Goal: Transaction & Acquisition: Purchase product/service

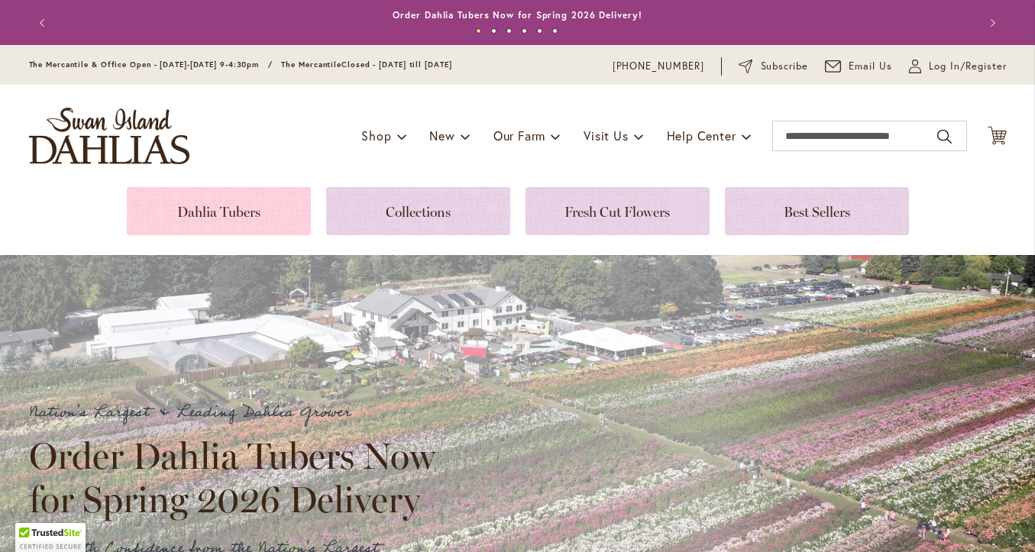
click at [260, 205] on link at bounding box center [219, 211] width 184 height 48
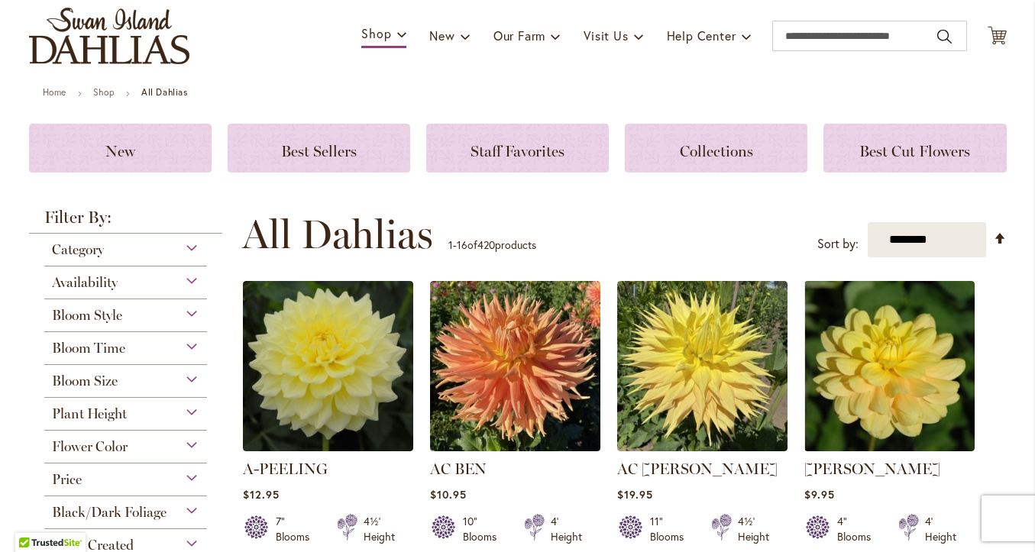
scroll to position [134, 0]
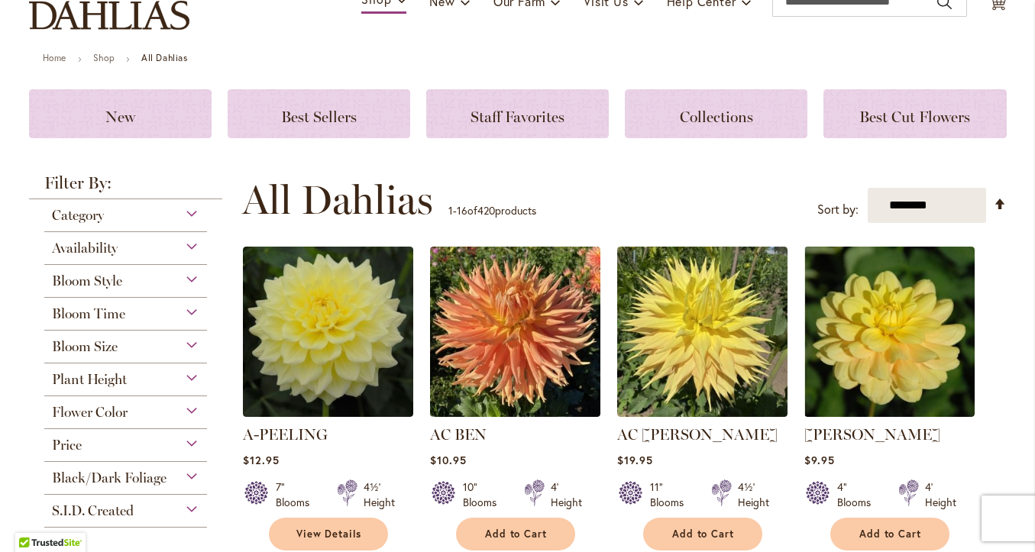
click at [184, 280] on div "Bloom Style" at bounding box center [125, 277] width 163 height 24
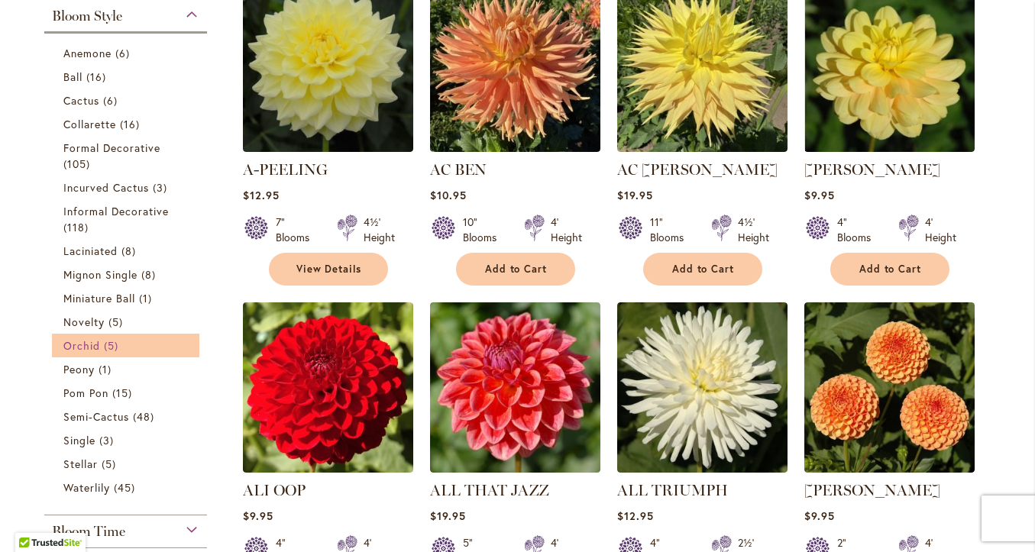
click at [164, 346] on link "Orchid 5 items" at bounding box center [127, 345] width 129 height 16
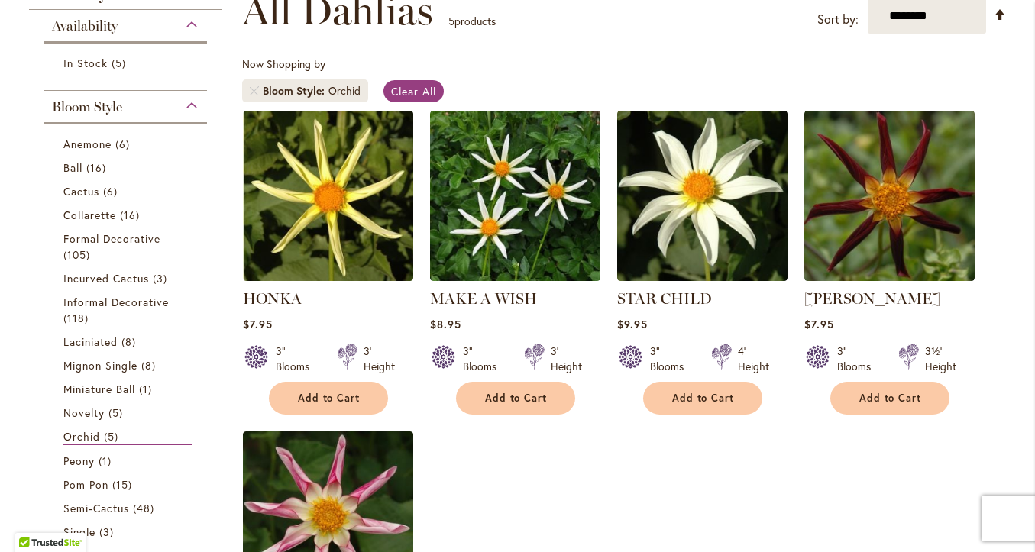
scroll to position [242, 0]
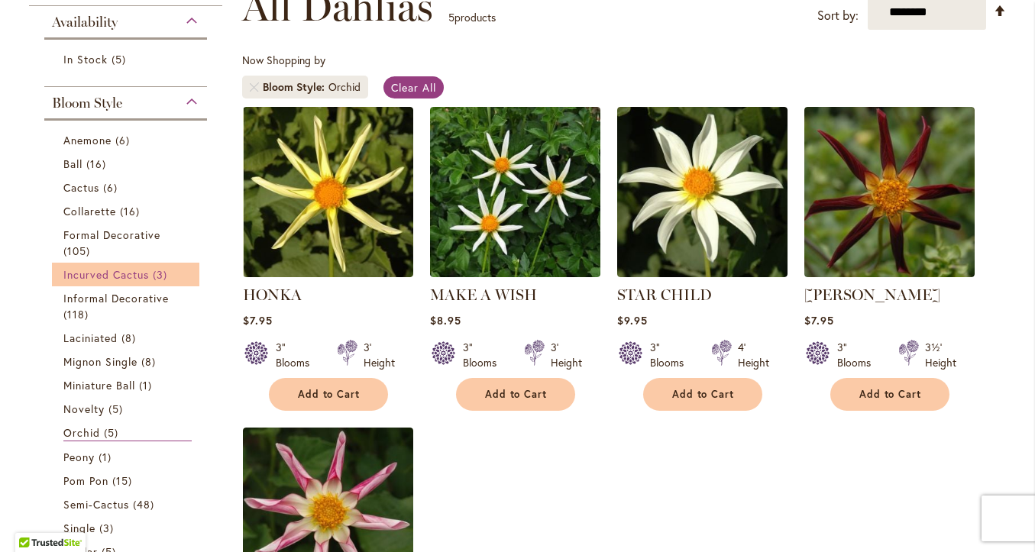
click at [137, 279] on span "Incurved Cactus" at bounding box center [106, 274] width 86 height 15
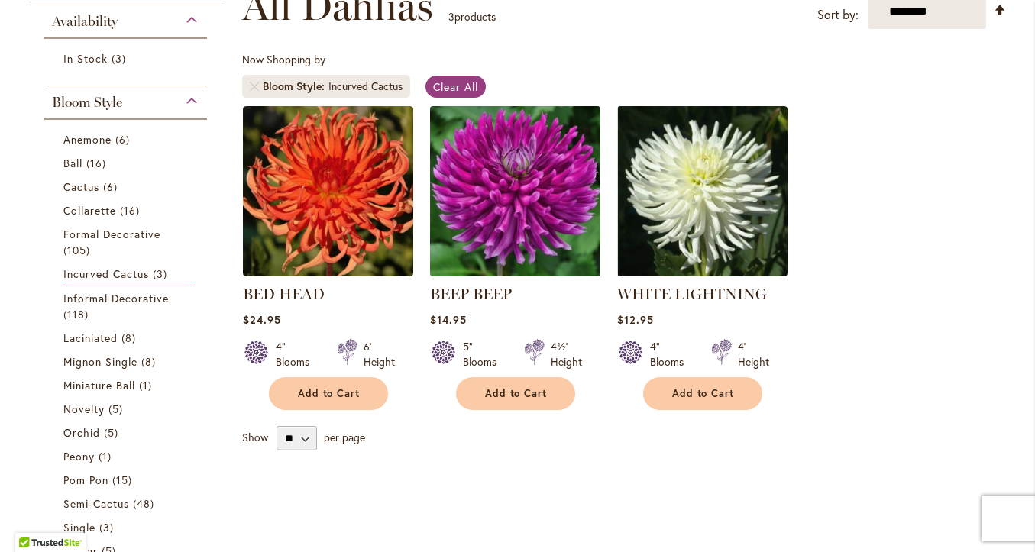
scroll to position [225, 0]
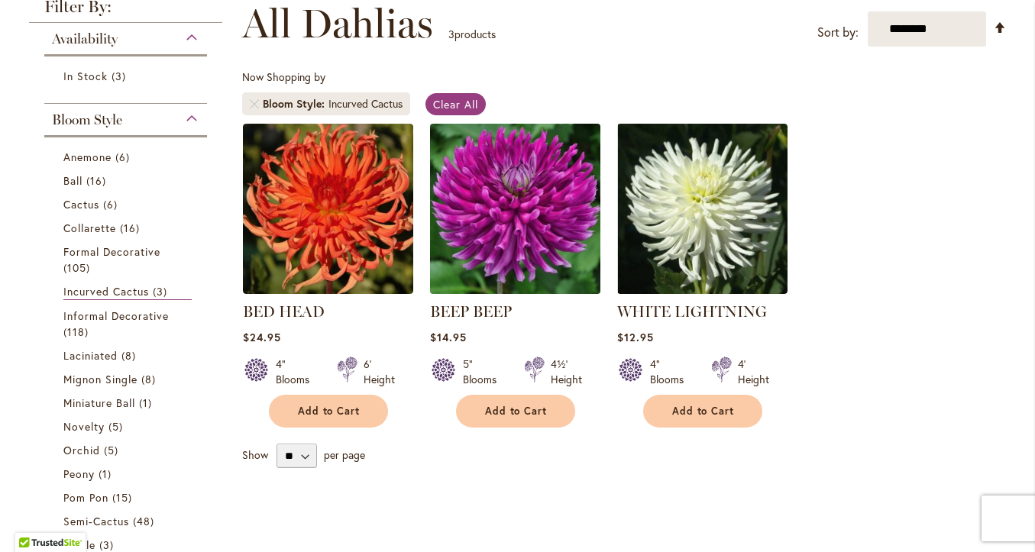
click at [499, 167] on img at bounding box center [514, 208] width 179 height 179
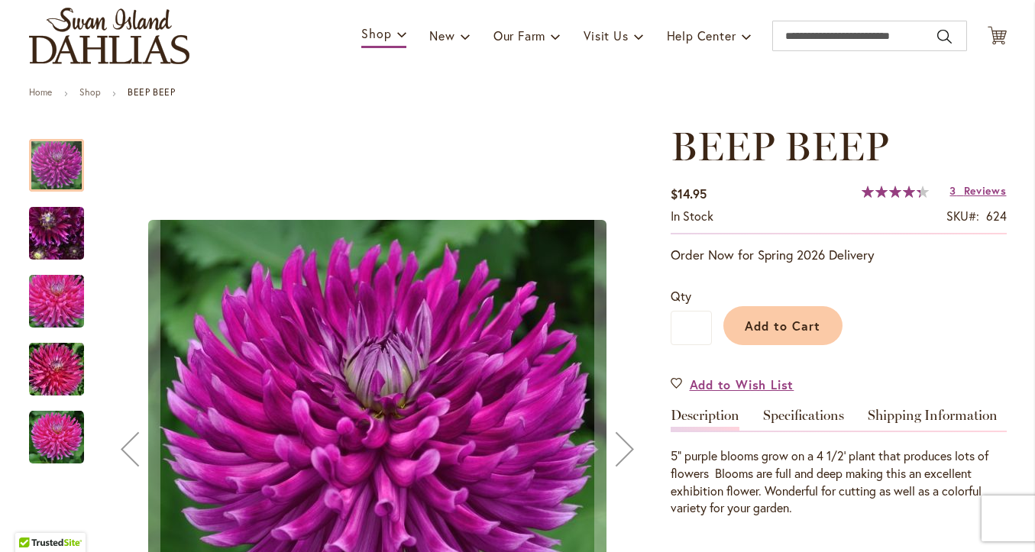
scroll to position [115, 0]
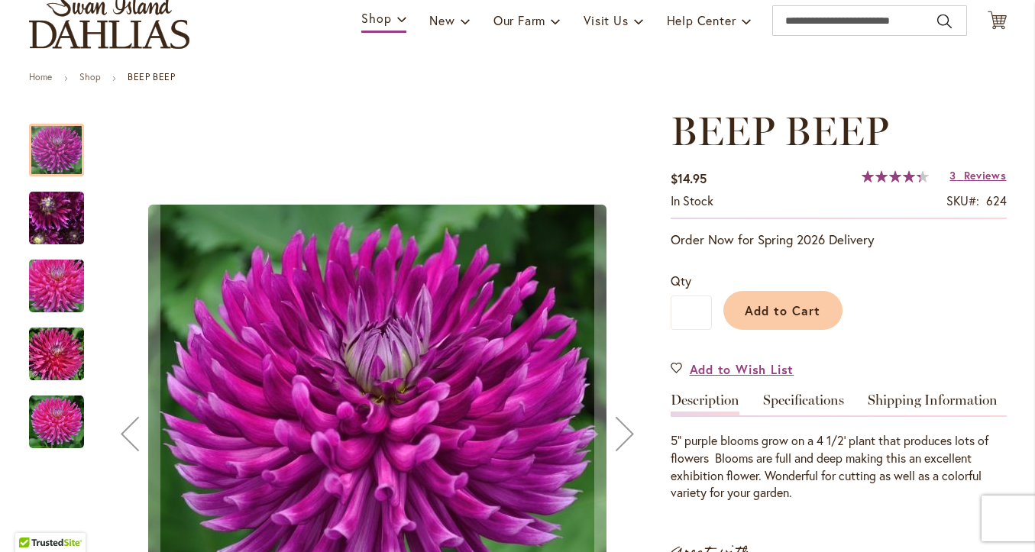
click at [72, 275] on img "BEEP BEEP" at bounding box center [57, 286] width 110 height 73
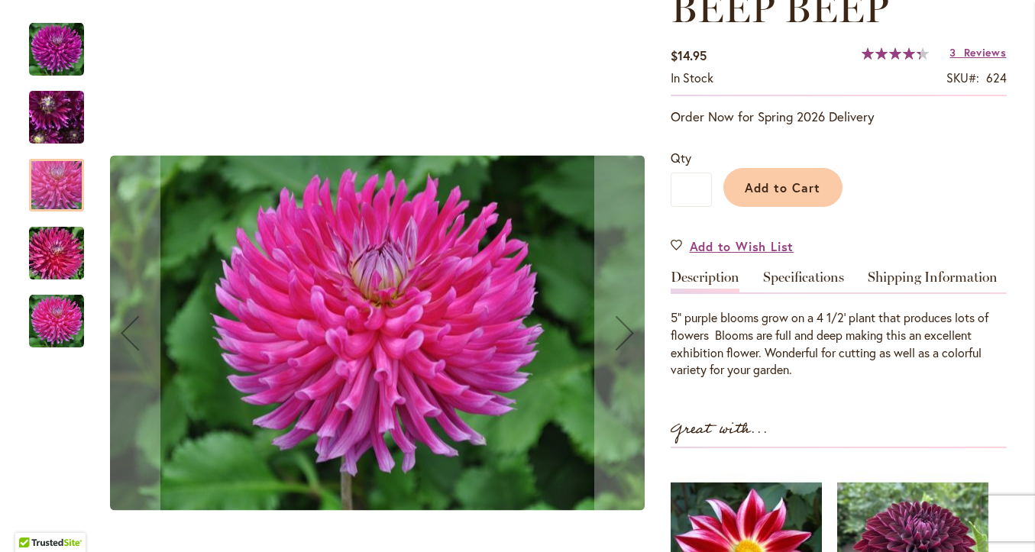
scroll to position [265, 0]
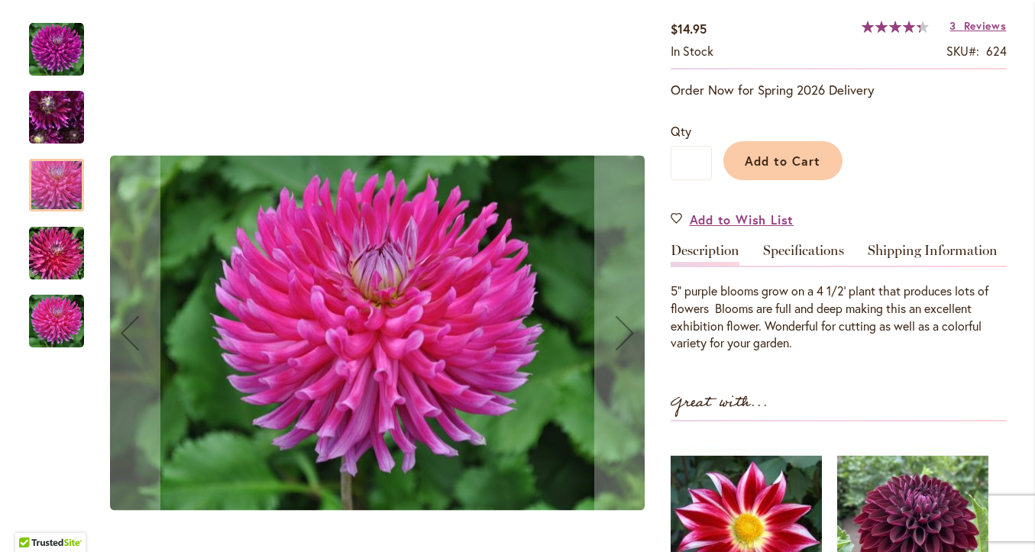
click at [67, 134] on img "BEEP BEEP" at bounding box center [57, 117] width 110 height 82
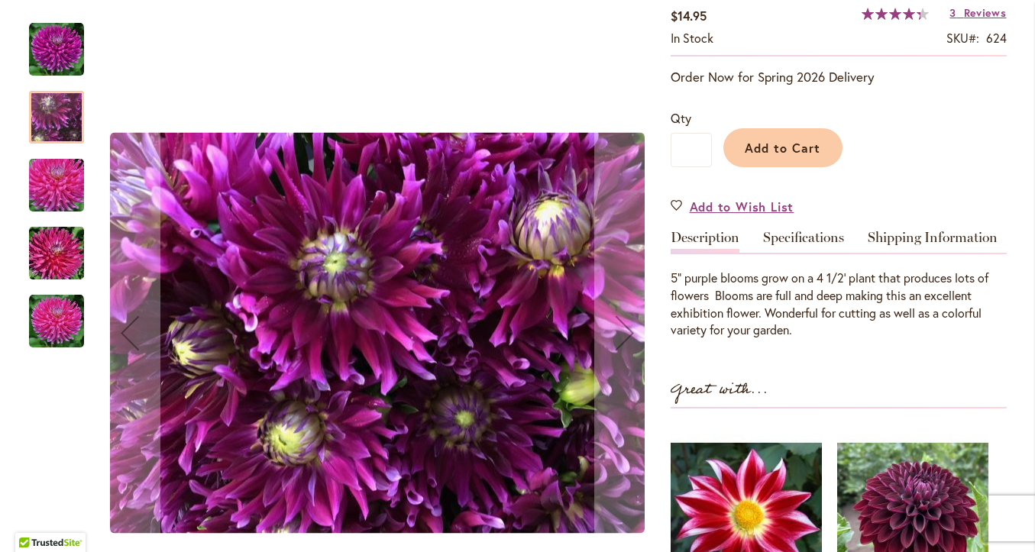
scroll to position [279, 0]
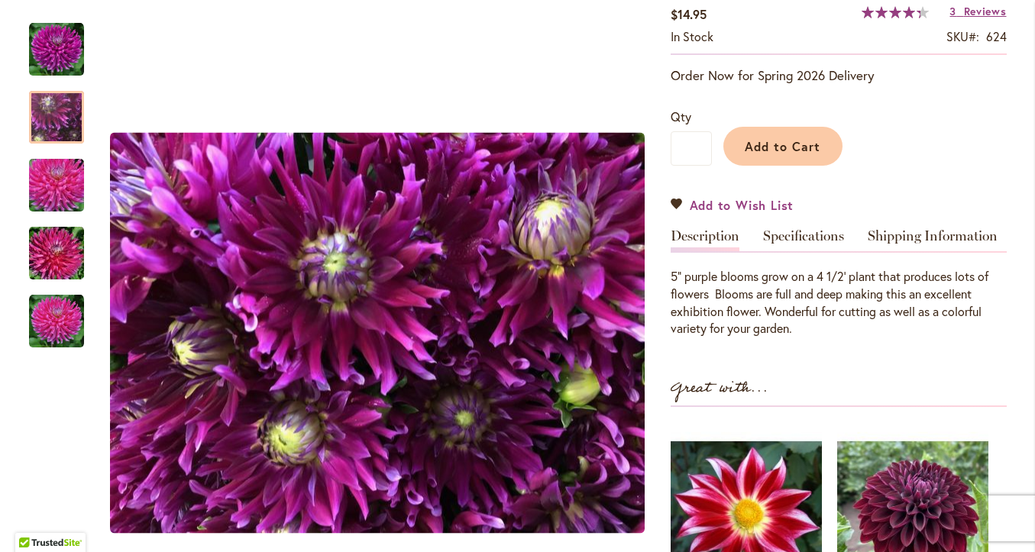
click at [679, 205] on link "Add to Wish List" at bounding box center [732, 205] width 124 height 18
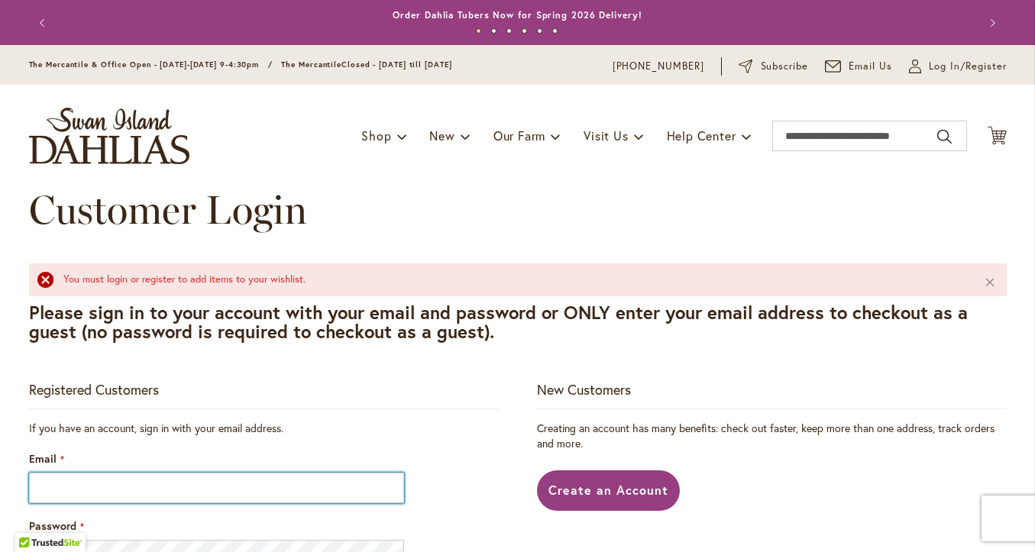
type input "**********"
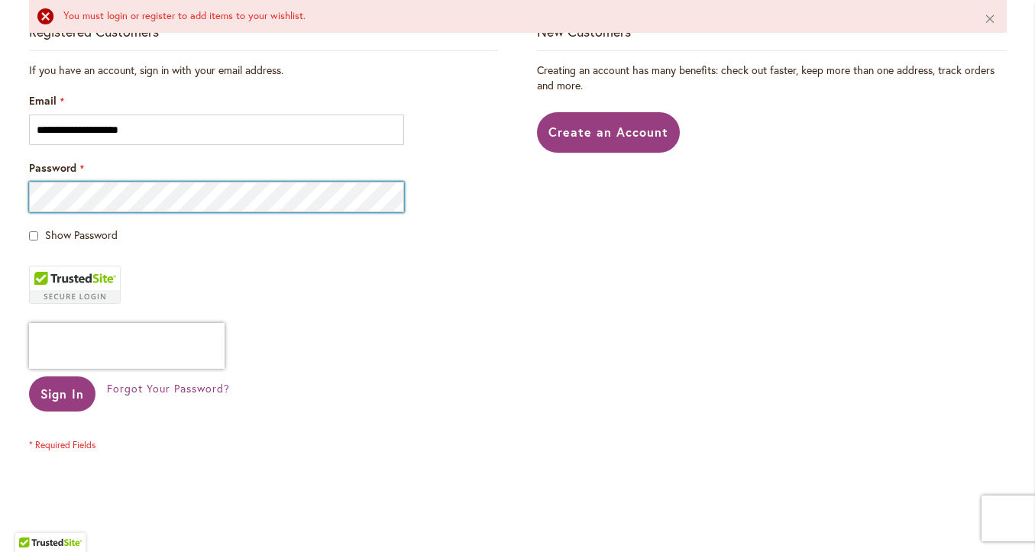
scroll to position [405, 0]
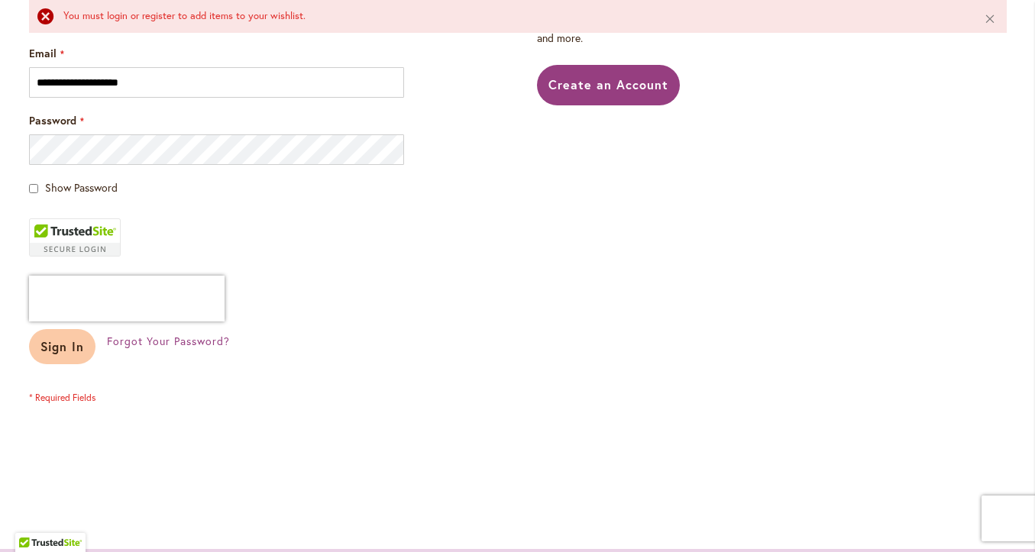
click at [75, 353] on span "Sign In" at bounding box center [62, 346] width 44 height 16
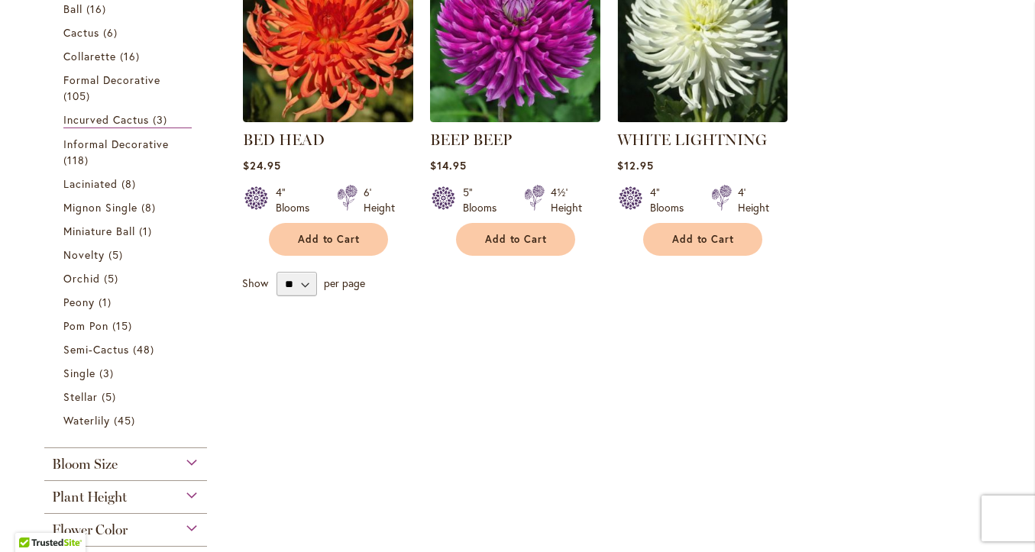
scroll to position [419, 0]
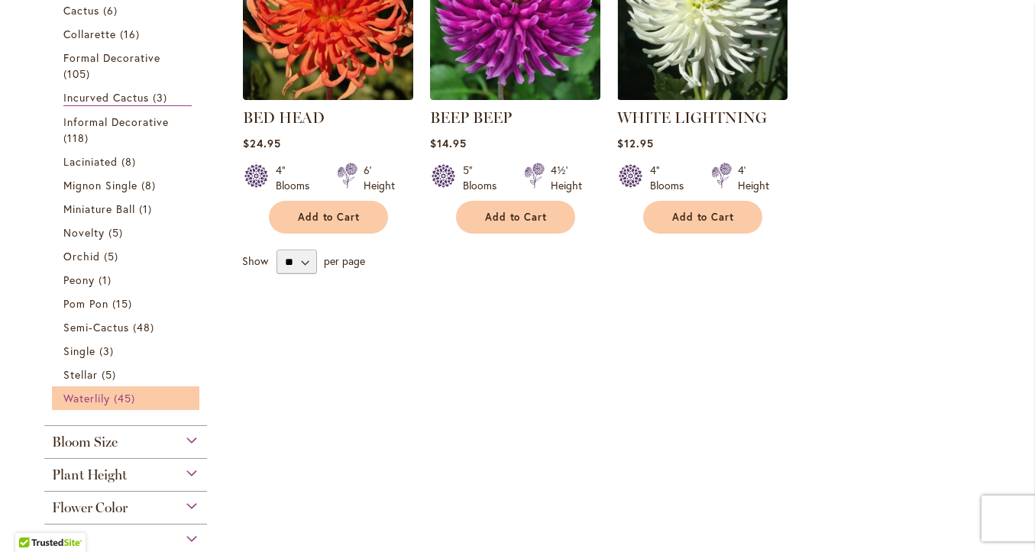
click at [121, 402] on span "45 items" at bounding box center [126, 398] width 25 height 16
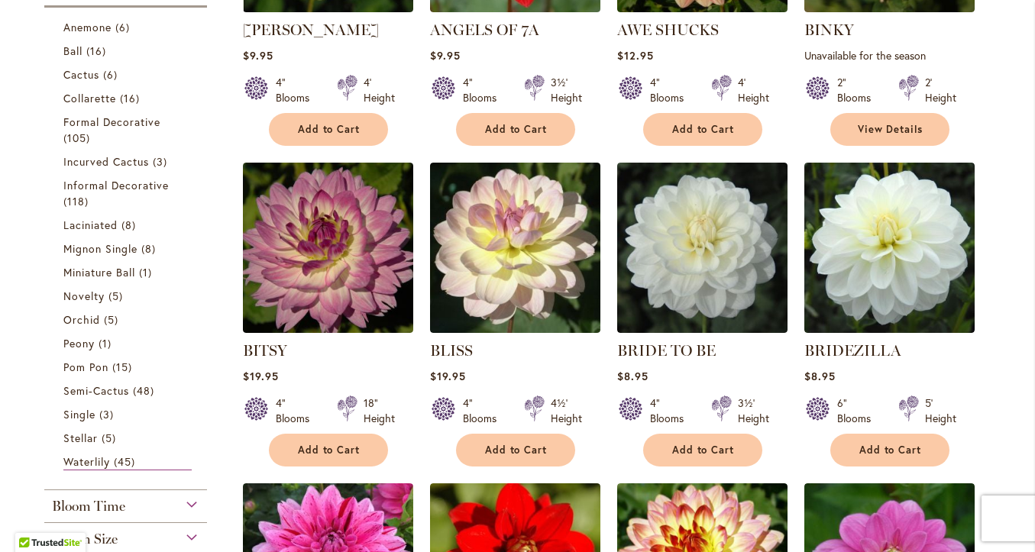
scroll to position [509, 0]
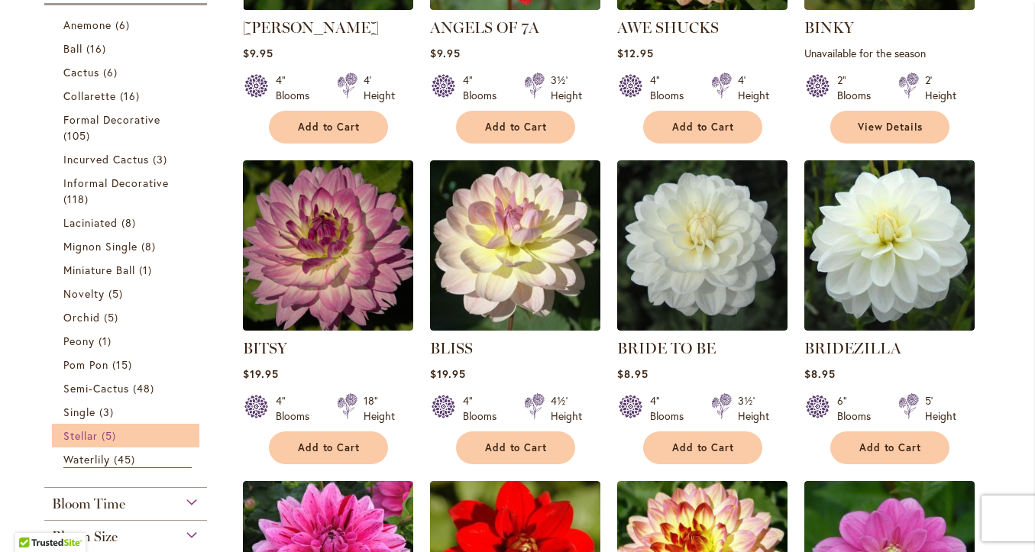
click at [118, 435] on span "5 items" at bounding box center [111, 436] width 18 height 16
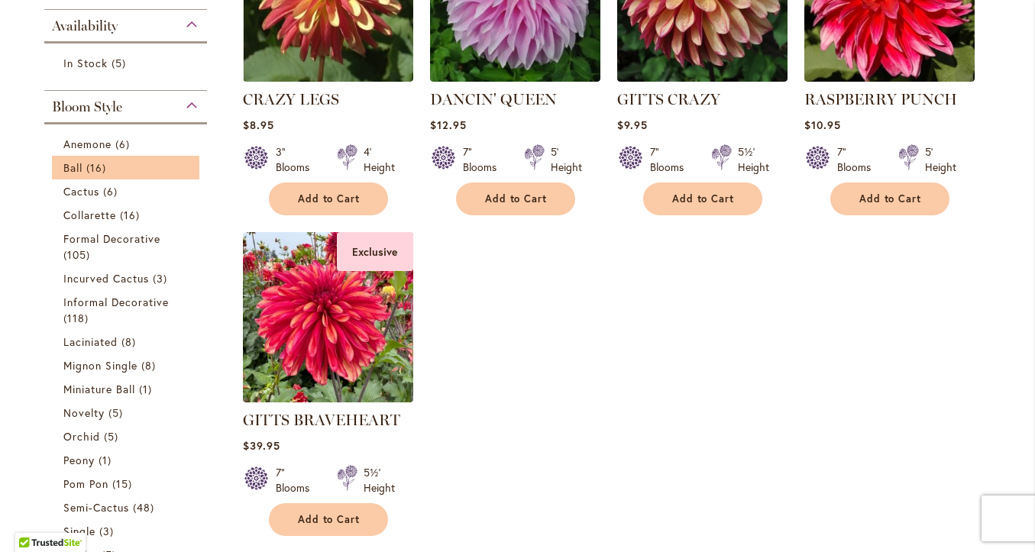
scroll to position [586, 0]
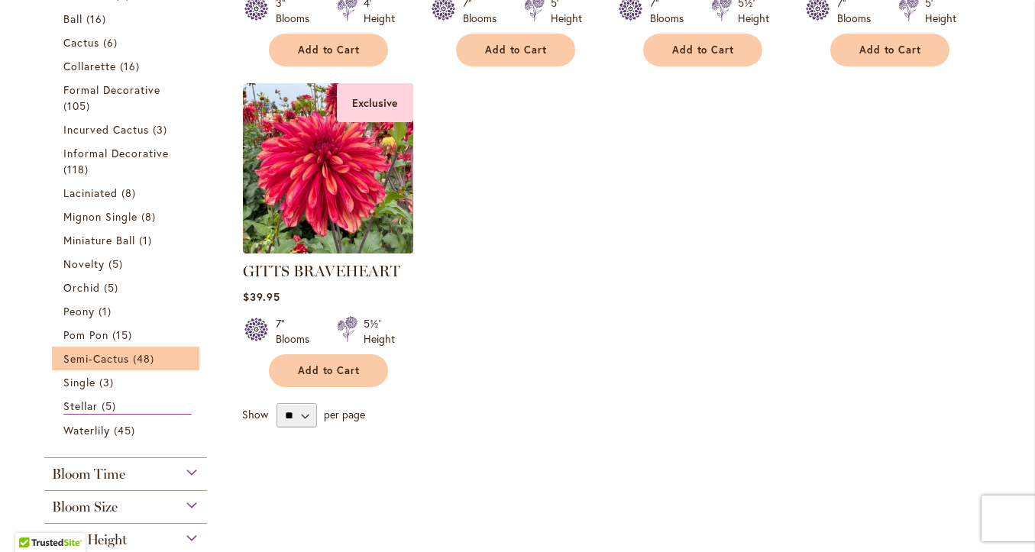
click at [115, 366] on li "Semi-Cactus 48 items" at bounding box center [126, 359] width 148 height 24
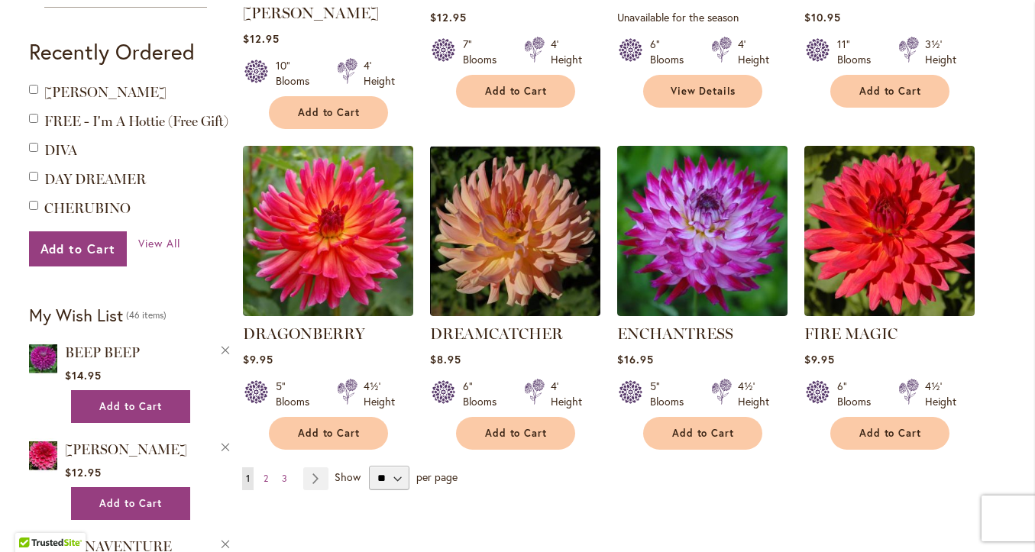
scroll to position [1242, 0]
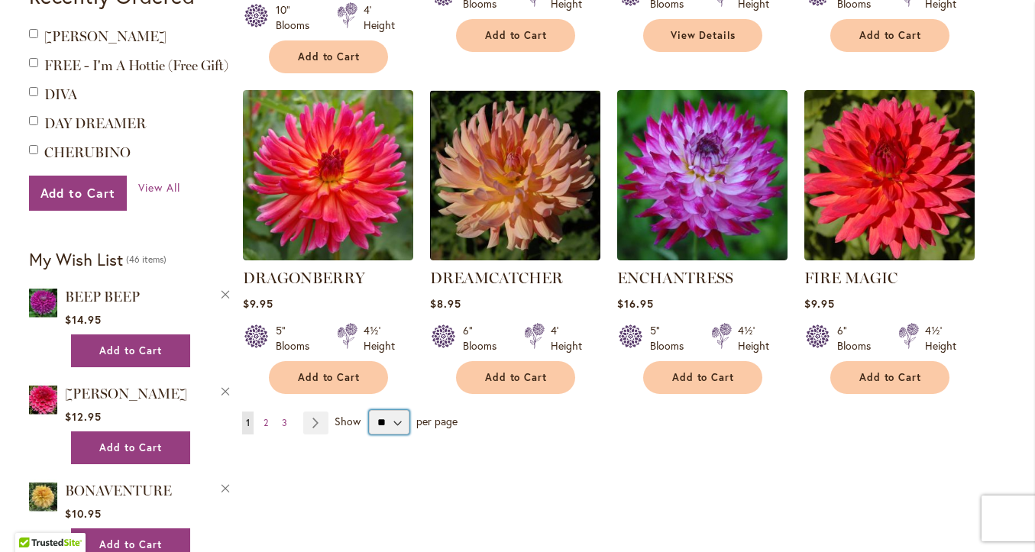
select select "**"
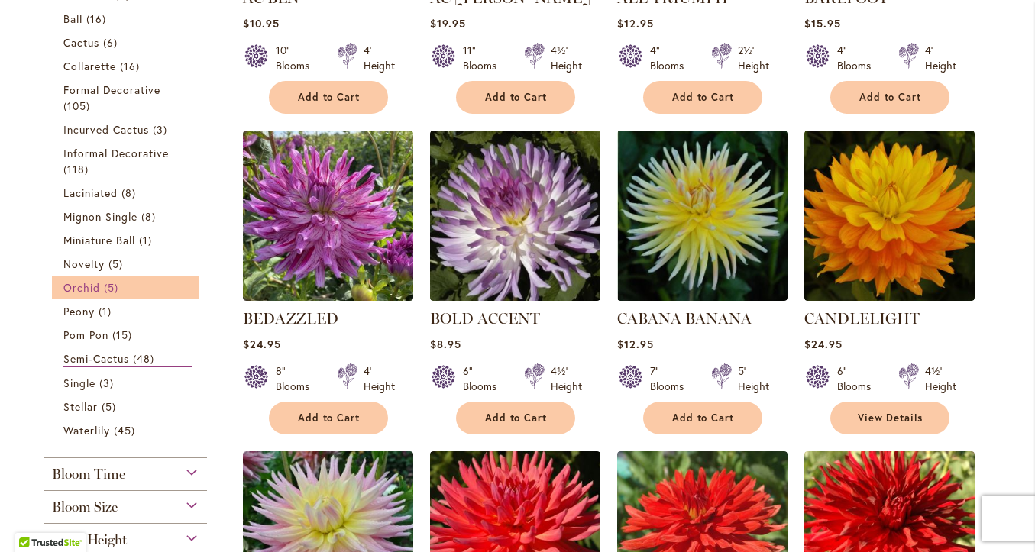
scroll to position [528, 0]
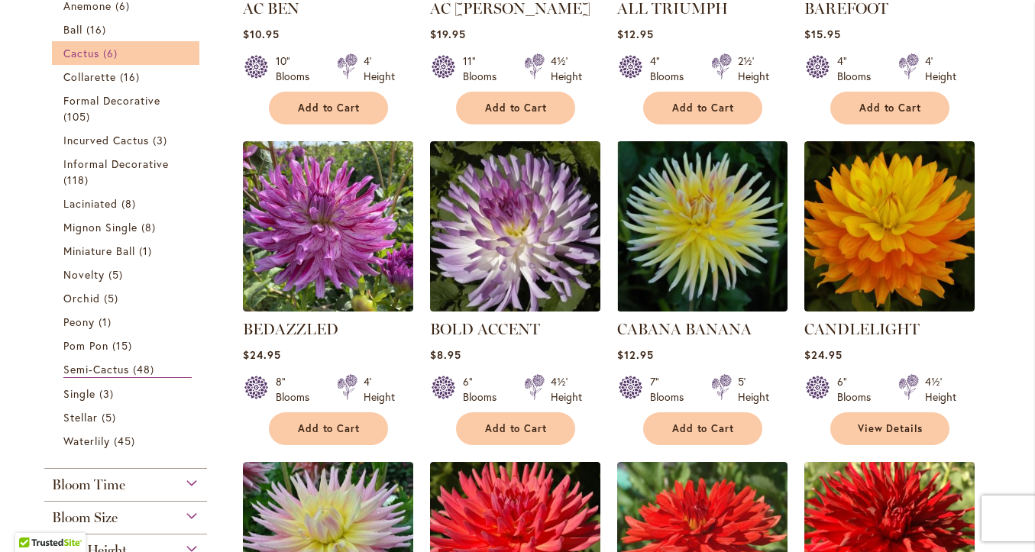
click at [91, 60] on link "Cactus 6 items" at bounding box center [127, 53] width 129 height 16
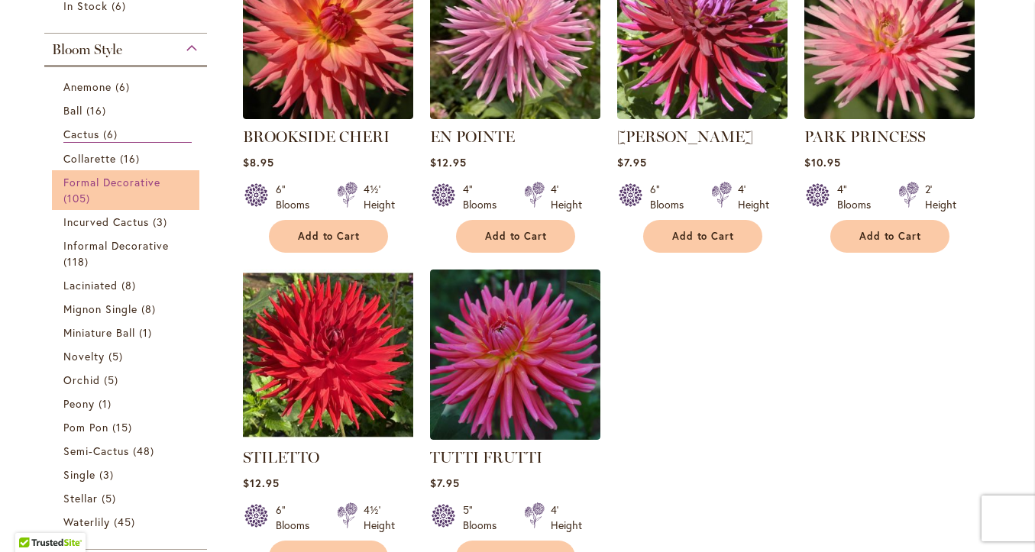
scroll to position [402, 0]
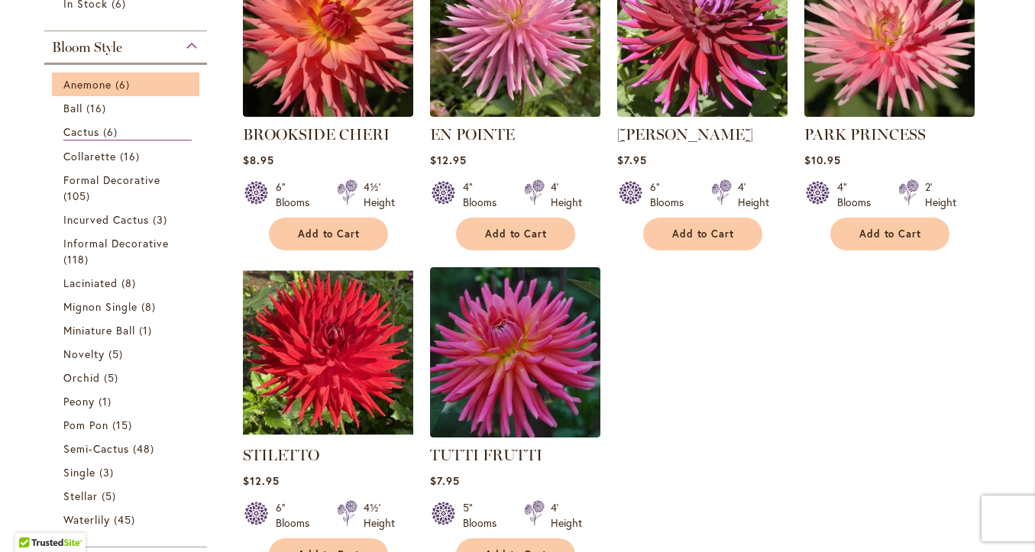
click at [82, 93] on li "Anemone 6 items" at bounding box center [126, 85] width 148 height 24
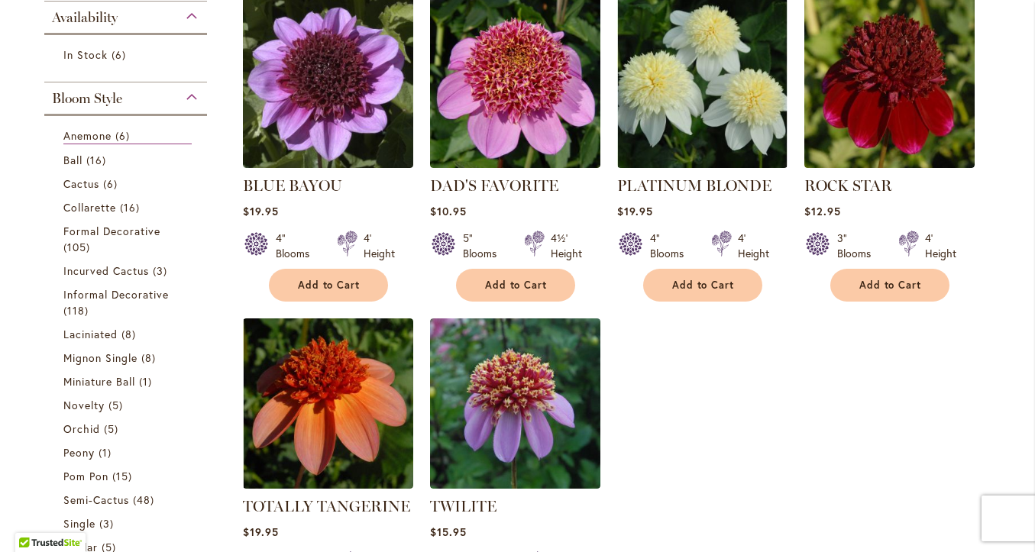
scroll to position [353, 0]
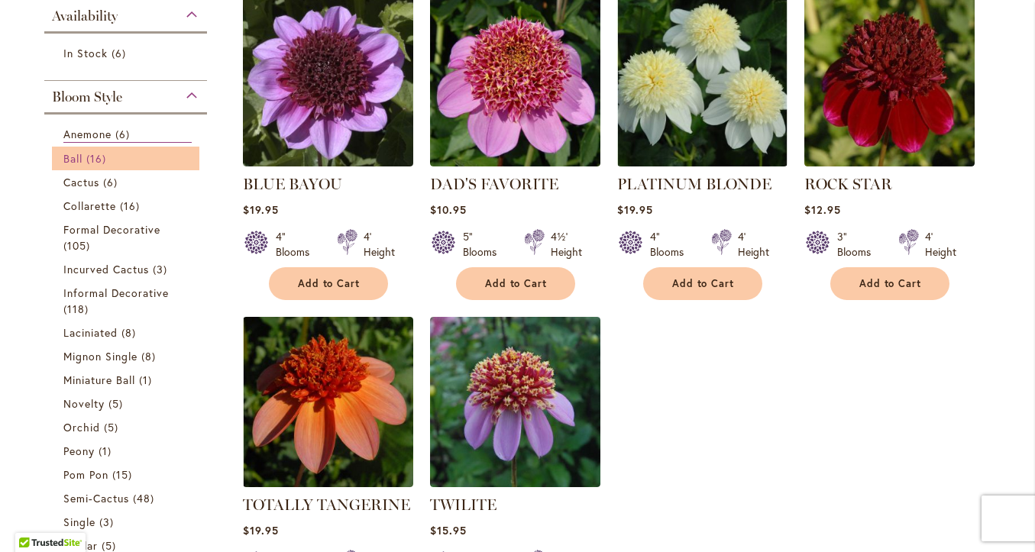
click at [71, 158] on span "Ball" at bounding box center [72, 158] width 19 height 15
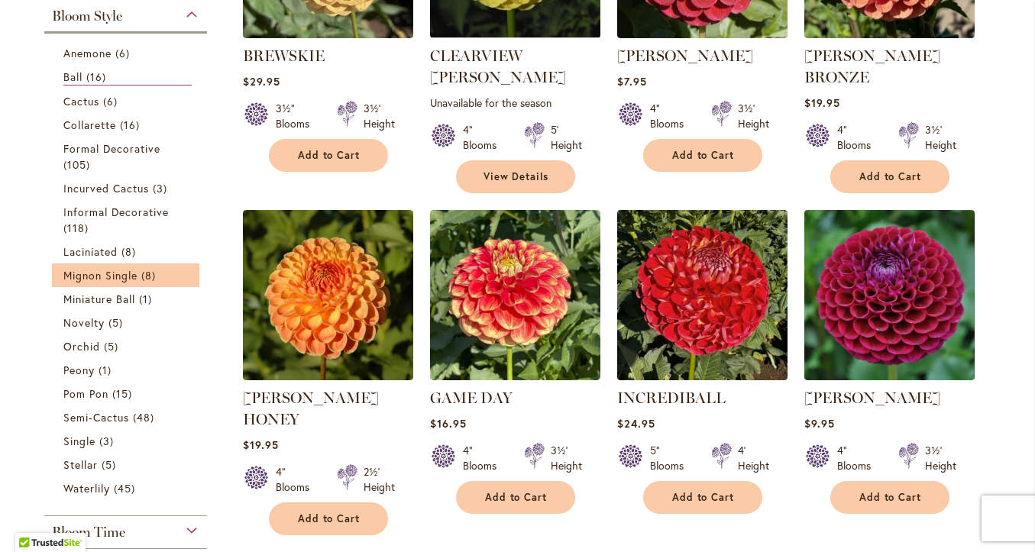
scroll to position [478, 0]
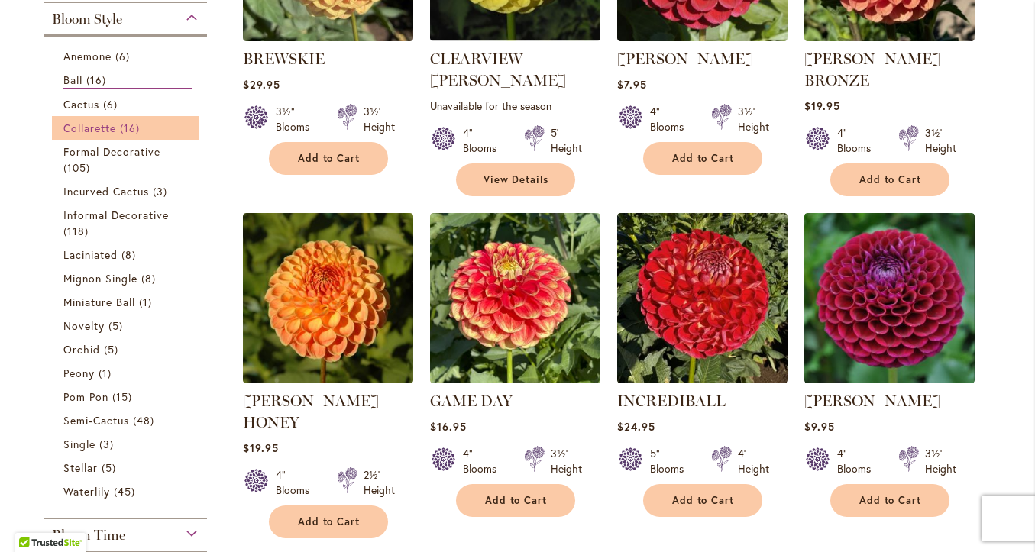
click at [94, 129] on span "Collarette" at bounding box center [89, 128] width 53 height 15
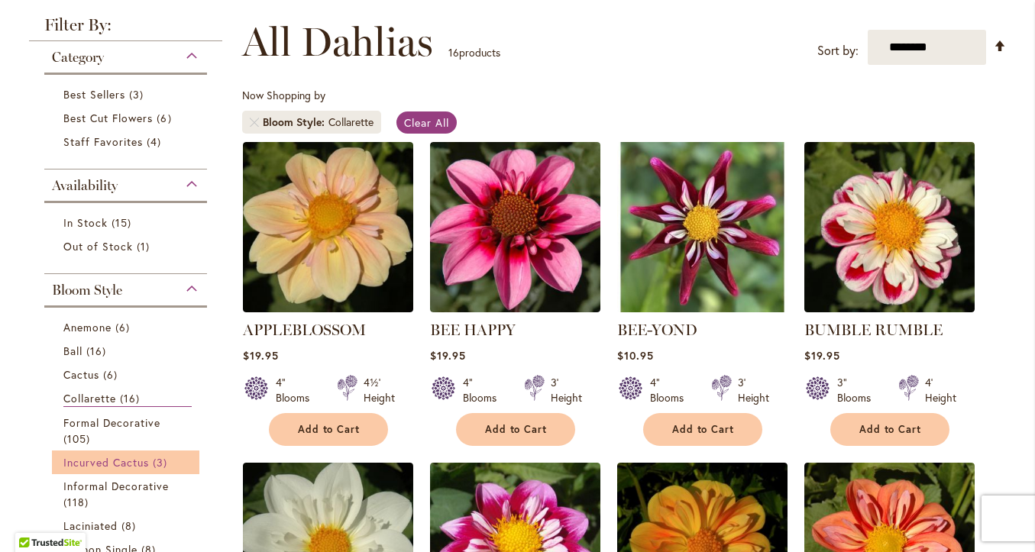
scroll to position [220, 0]
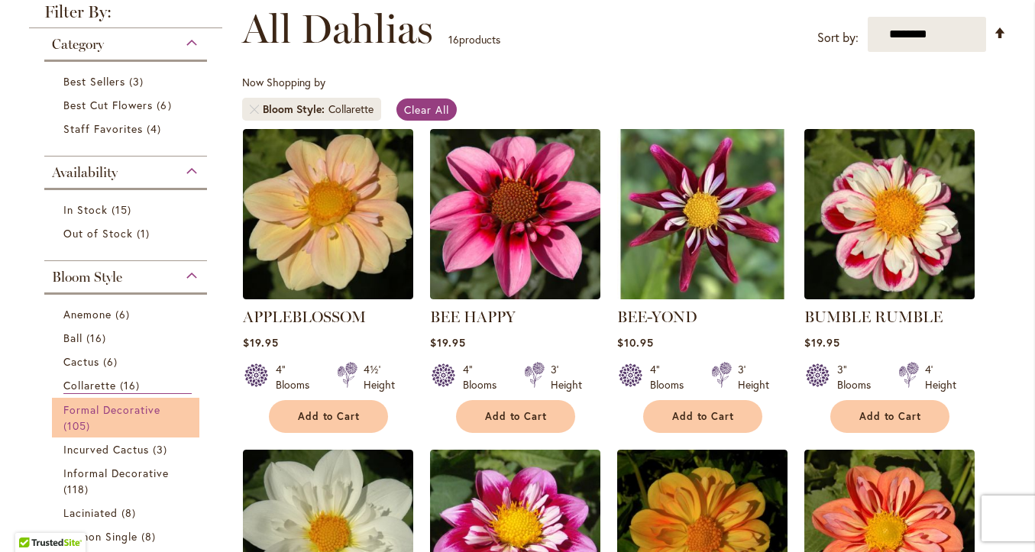
click at [119, 431] on link "Formal Decorative 105 items" at bounding box center [127, 418] width 129 height 32
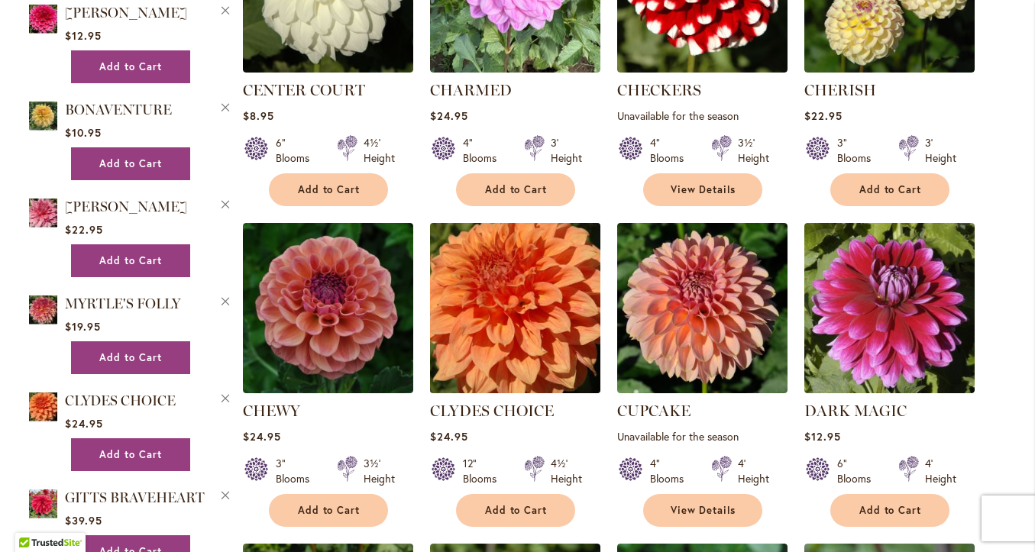
scroll to position [1758, 0]
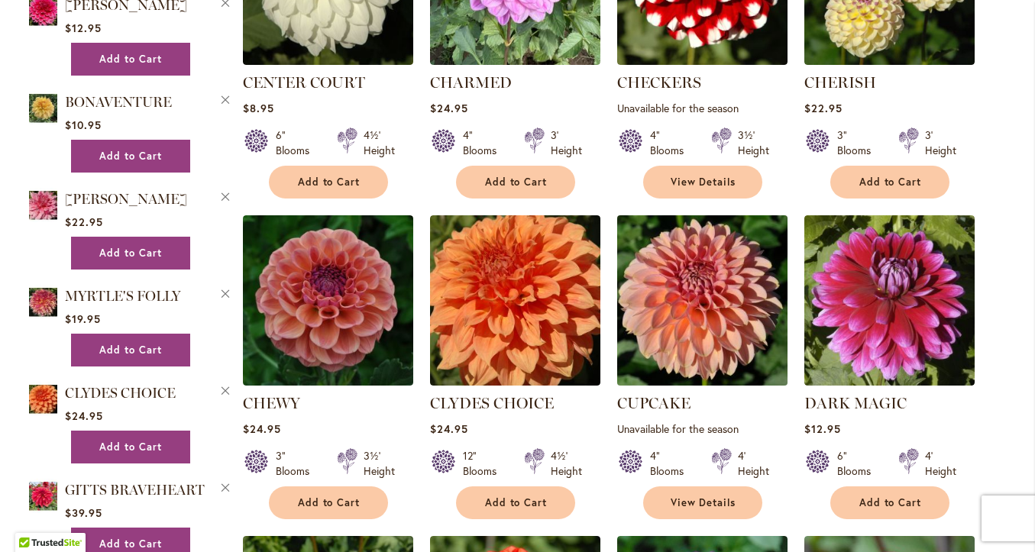
click at [673, 316] on img at bounding box center [701, 300] width 179 height 179
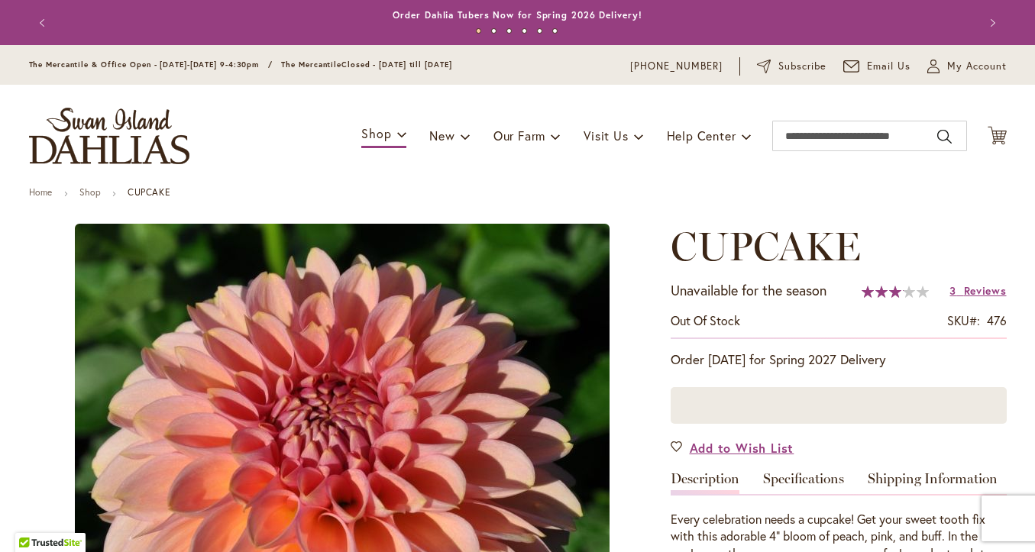
type input "*****"
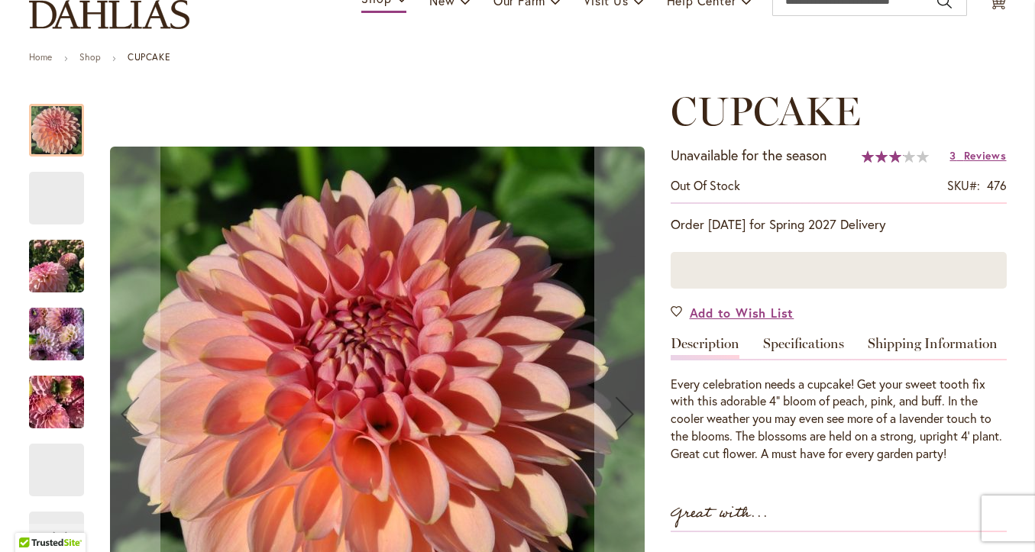
scroll to position [136, 0]
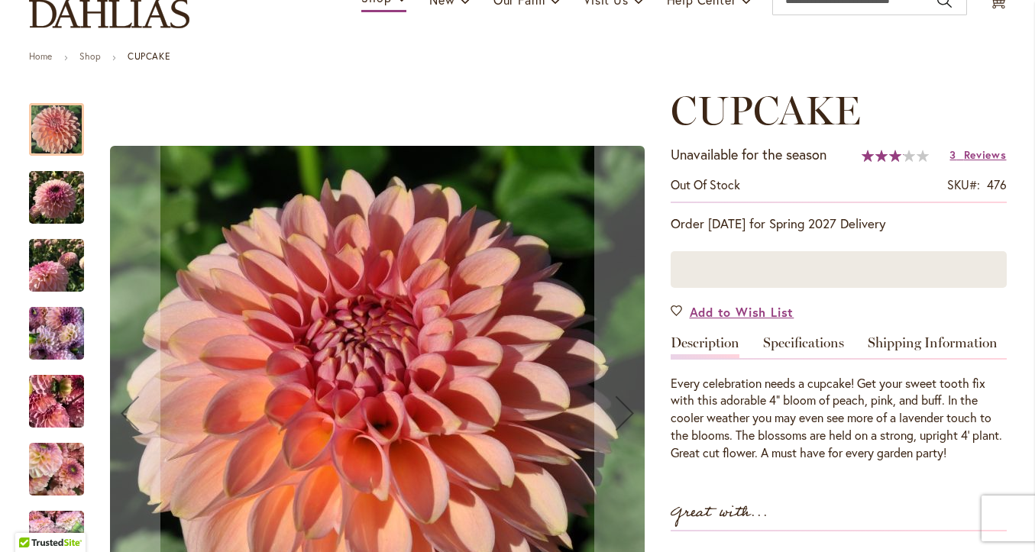
click at [69, 193] on img "CUPCAKE" at bounding box center [56, 197] width 55 height 73
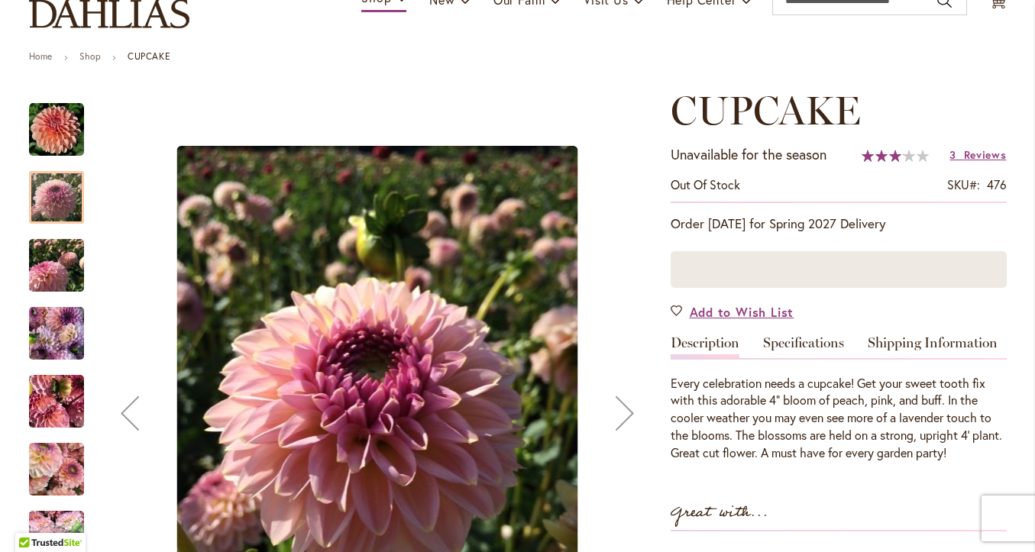
click at [61, 260] on img "CUPCAKE" at bounding box center [56, 265] width 55 height 73
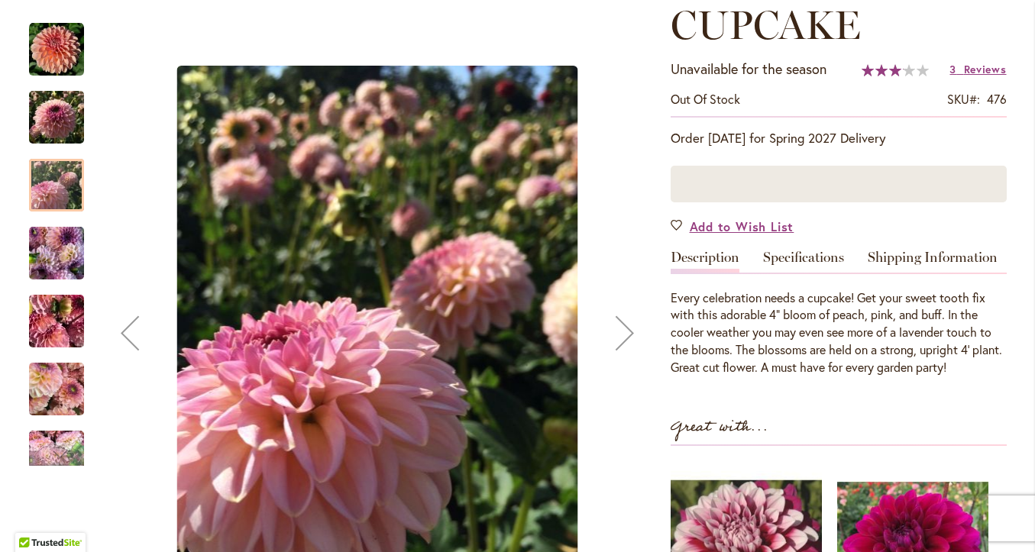
scroll to position [231, 0]
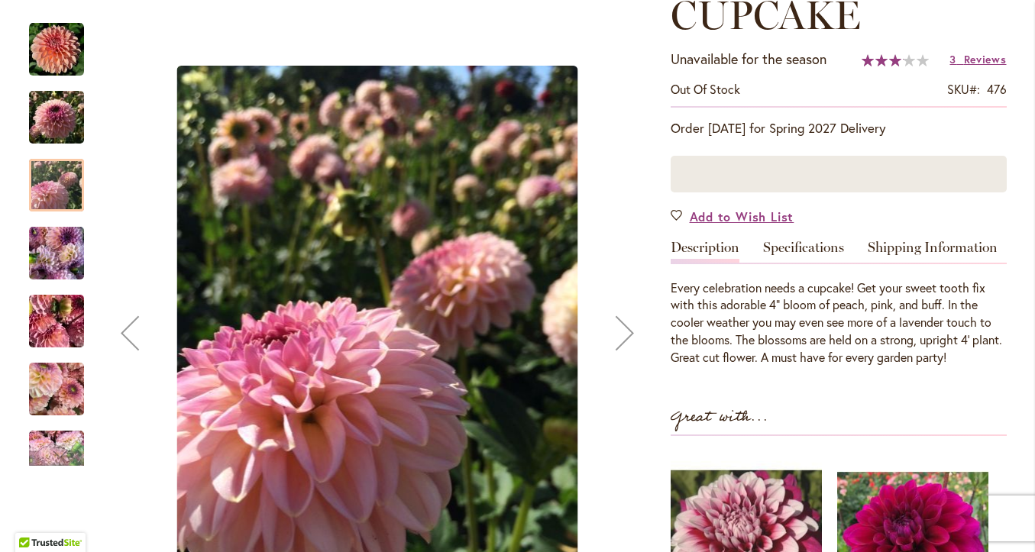
click at [63, 266] on img "CUPCAKE" at bounding box center [56, 253] width 55 height 73
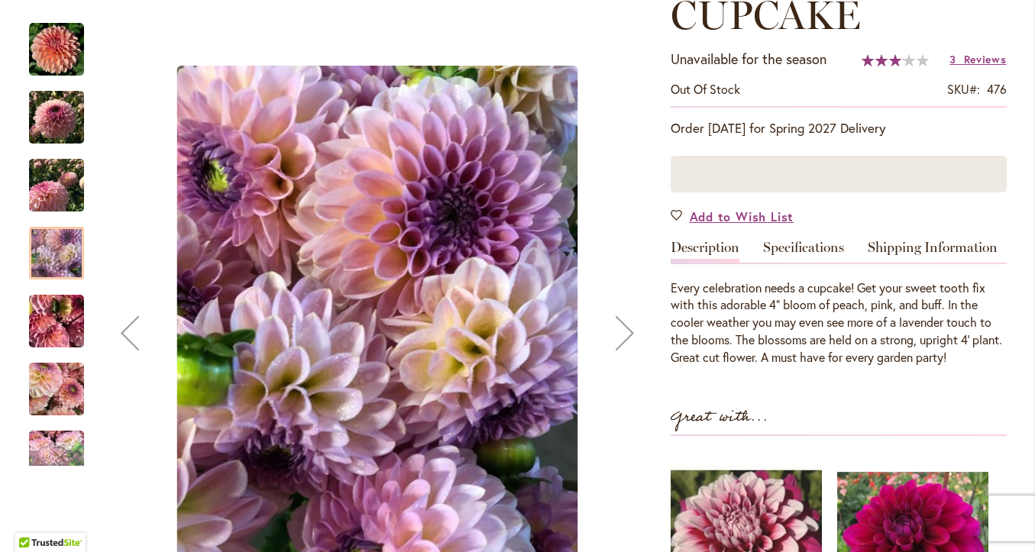
click at [63, 341] on img "CUPCAKE" at bounding box center [57, 321] width 110 height 82
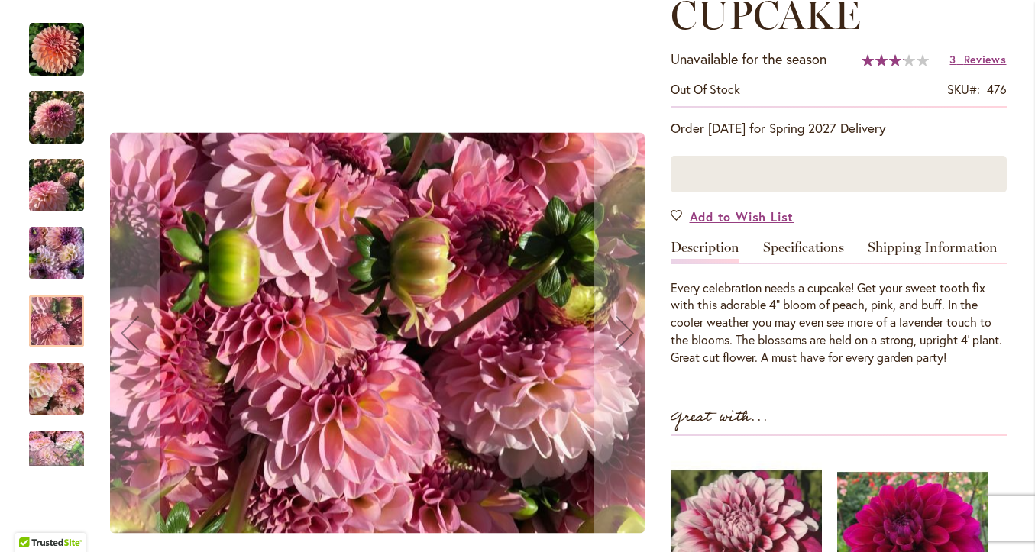
click at [66, 392] on img "CUPCAKE" at bounding box center [56, 389] width 55 height 73
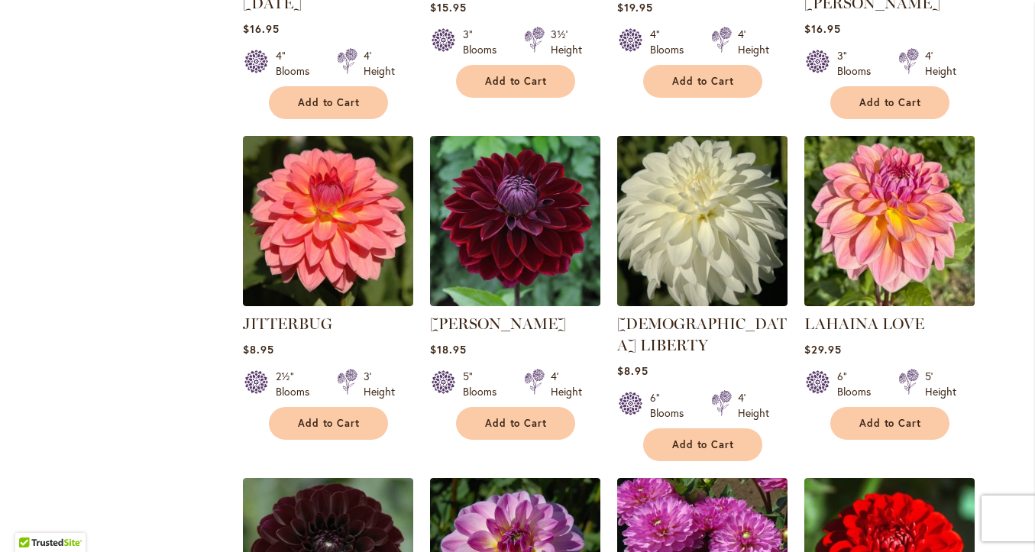
scroll to position [4170, 0]
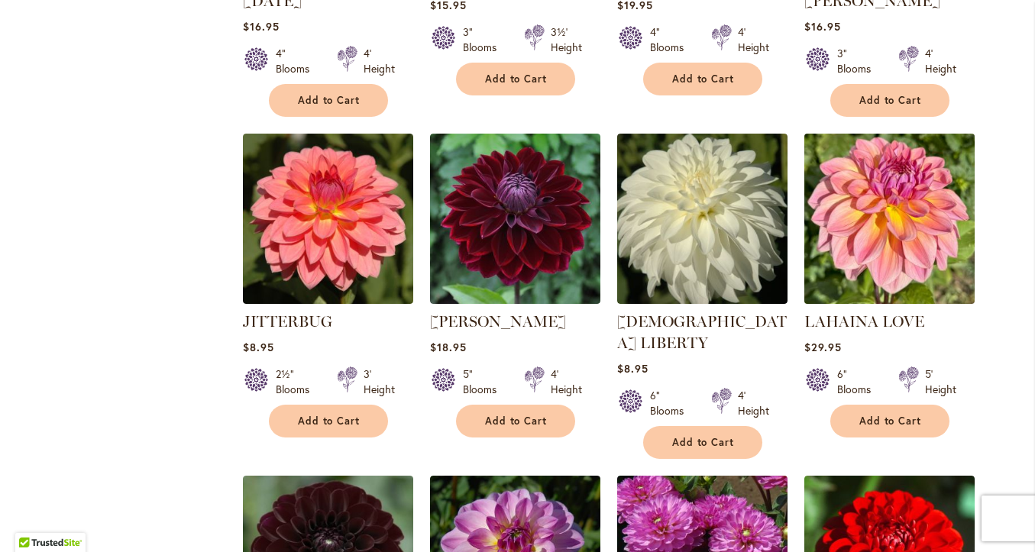
click at [911, 154] on img at bounding box center [888, 218] width 179 height 179
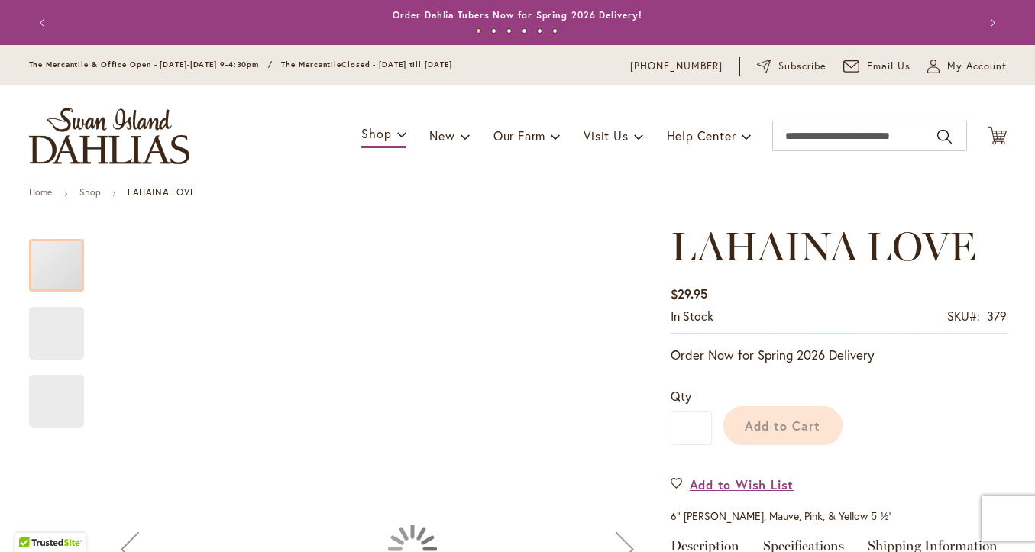
type input "*****"
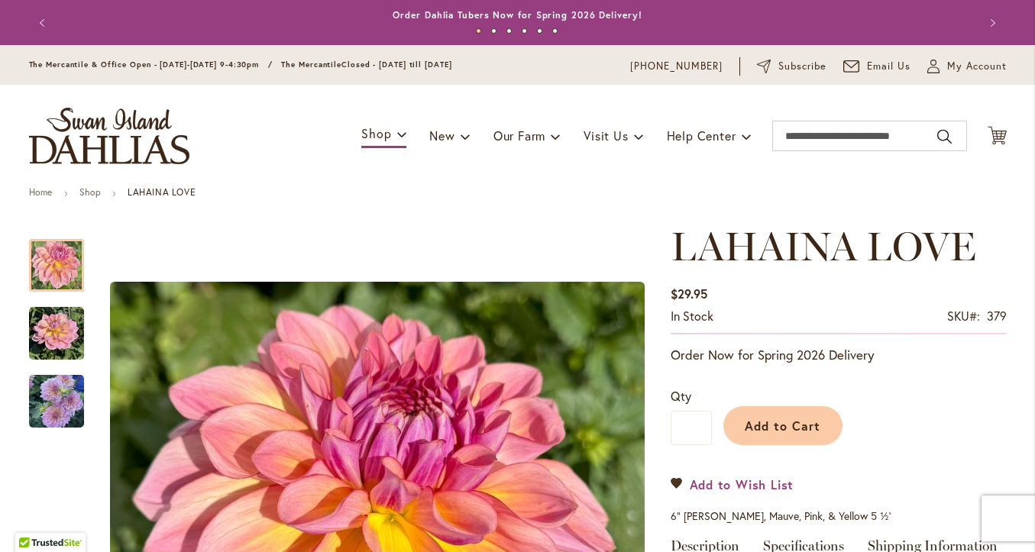
click at [697, 483] on span "Add to Wish List" at bounding box center [741, 485] width 105 height 18
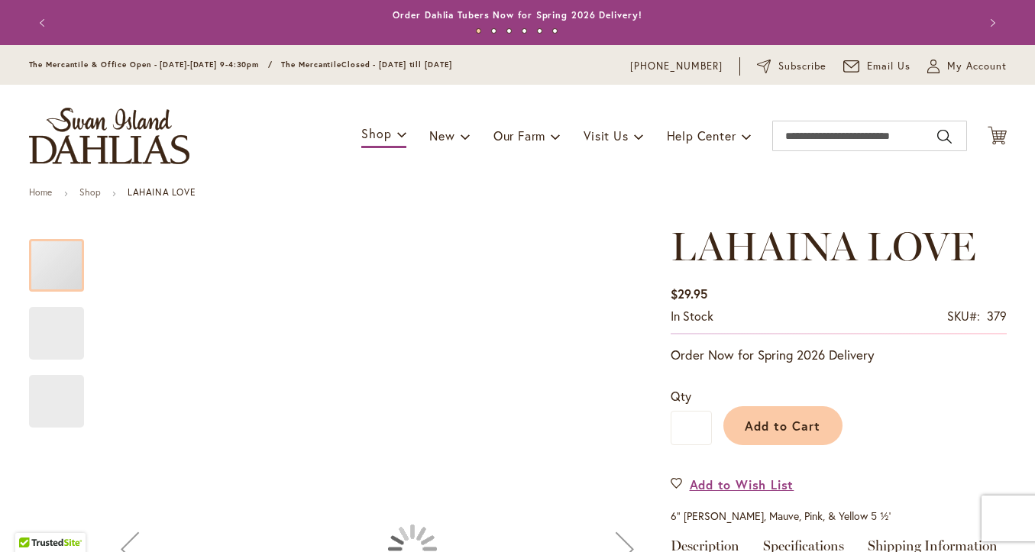
type input "*****"
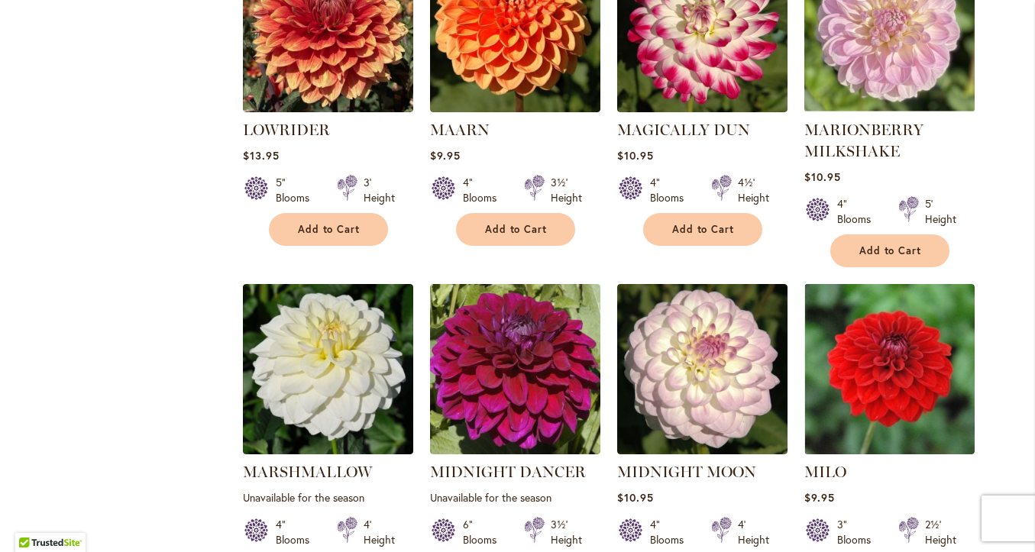
scroll to position [5048, 0]
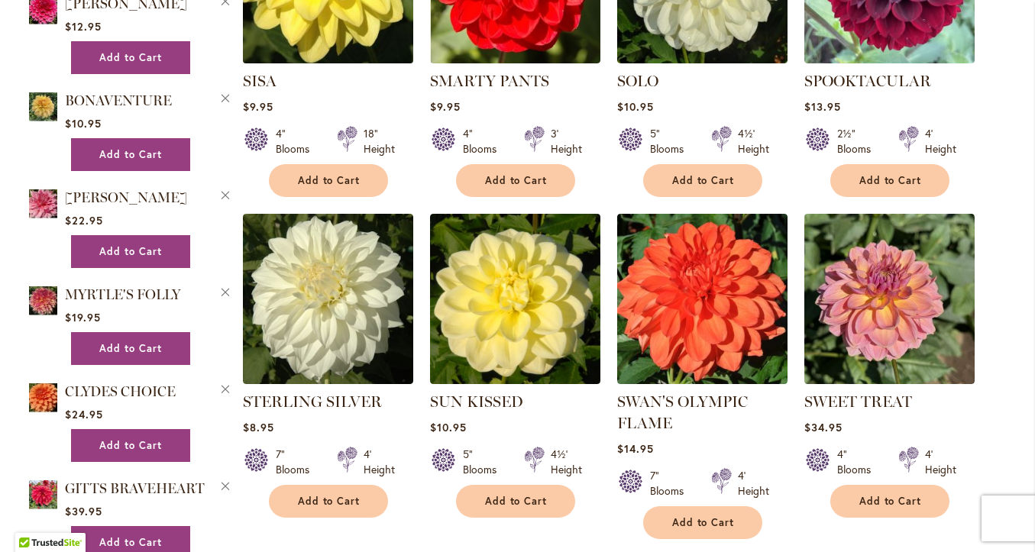
scroll to position [1852, 0]
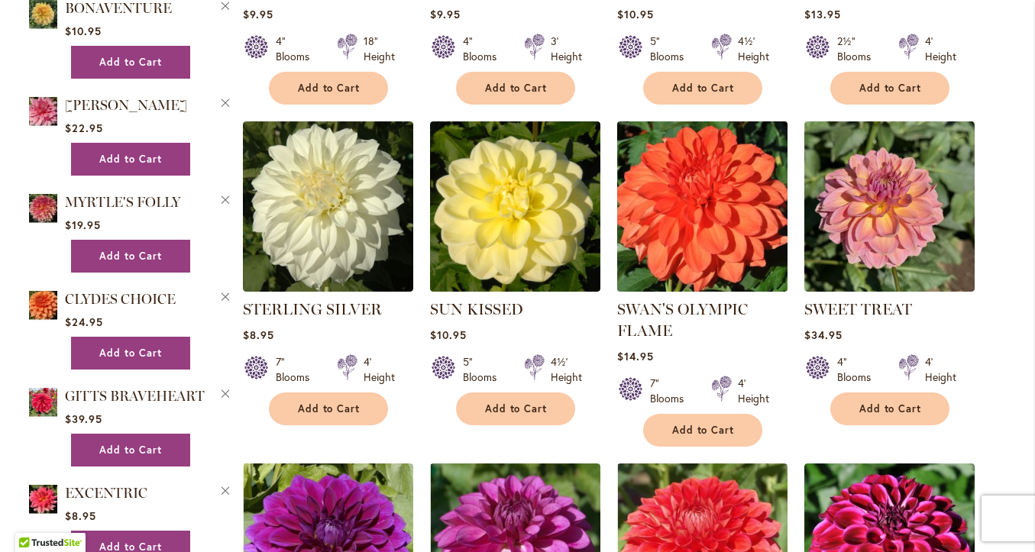
click at [699, 230] on img at bounding box center [701, 206] width 179 height 179
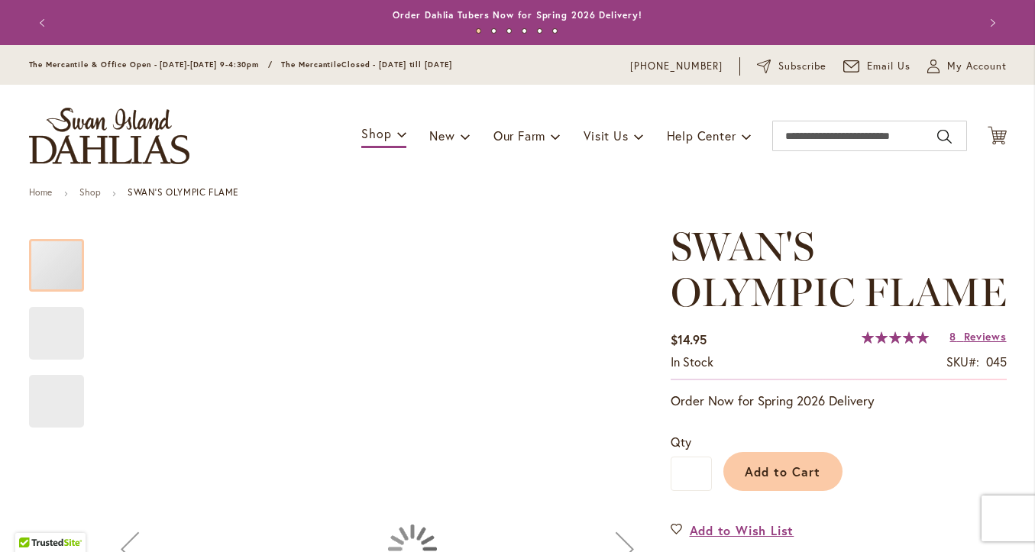
type input "*****"
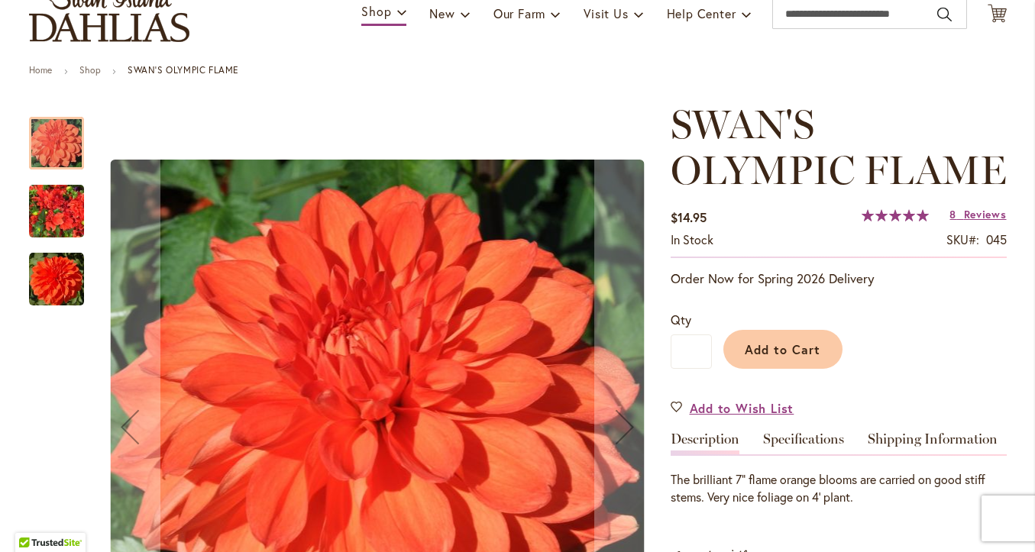
scroll to position [127, 0]
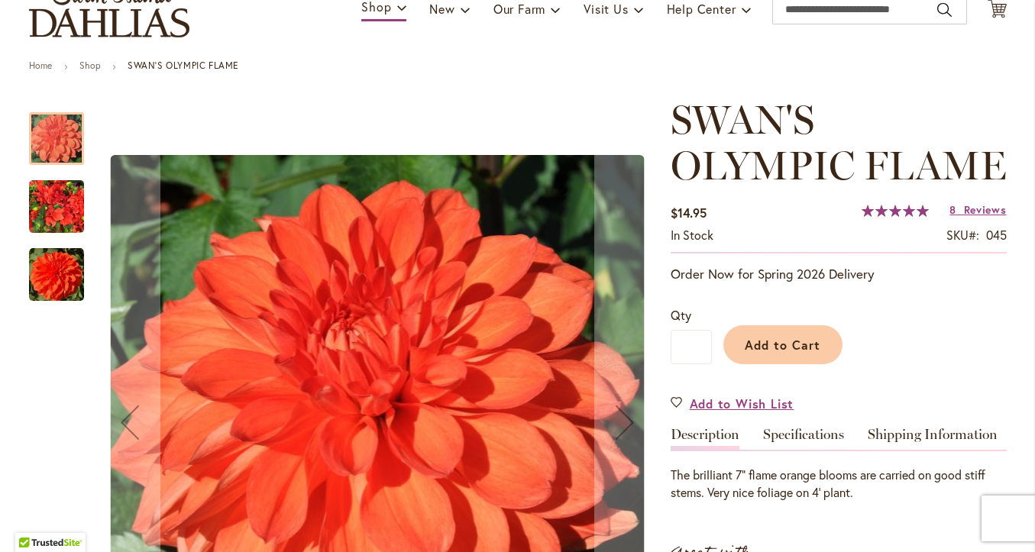
click at [47, 220] on img "Swan's Olympic Flame" at bounding box center [56, 206] width 55 height 73
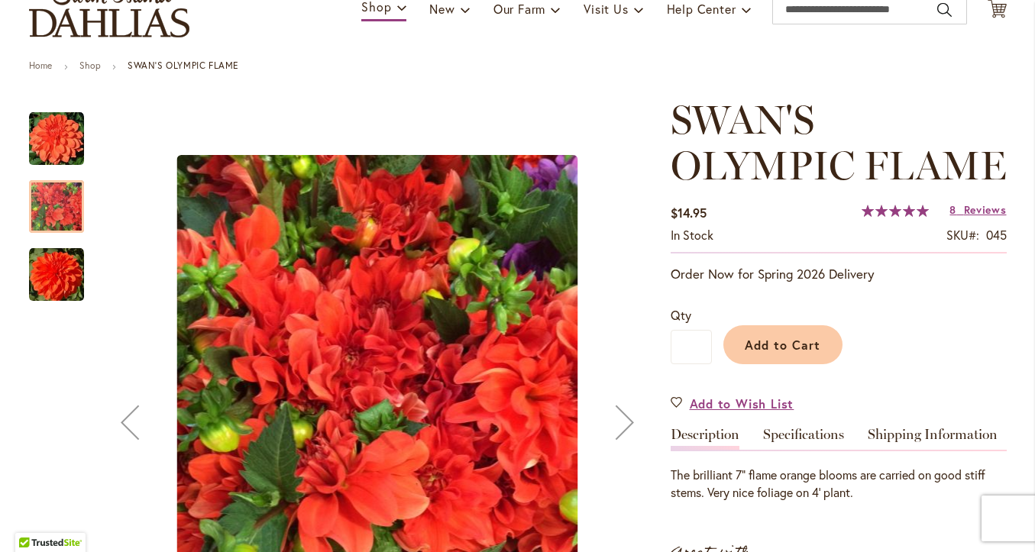
click at [44, 299] on img "Swan's Olympic Flame" at bounding box center [56, 274] width 55 height 55
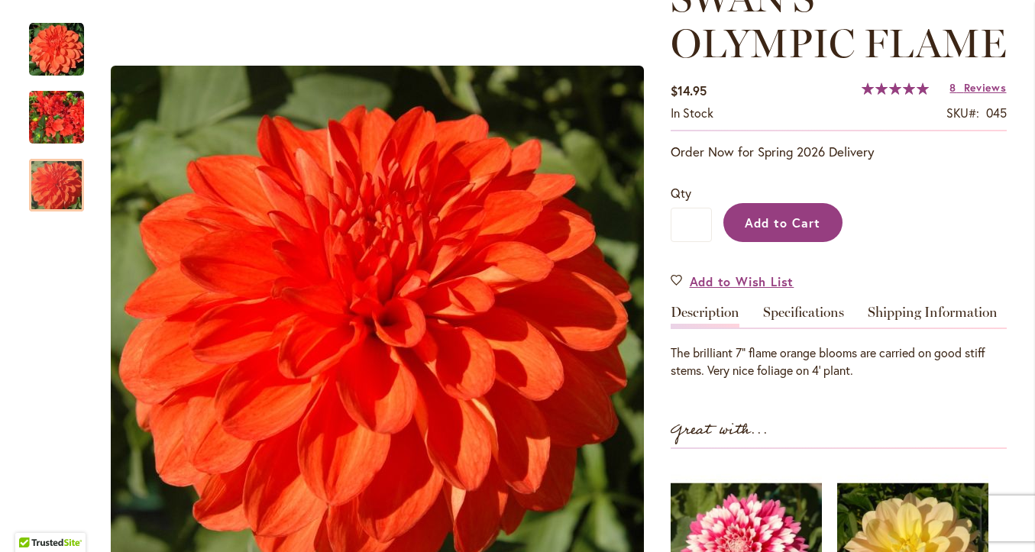
scroll to position [248, 0]
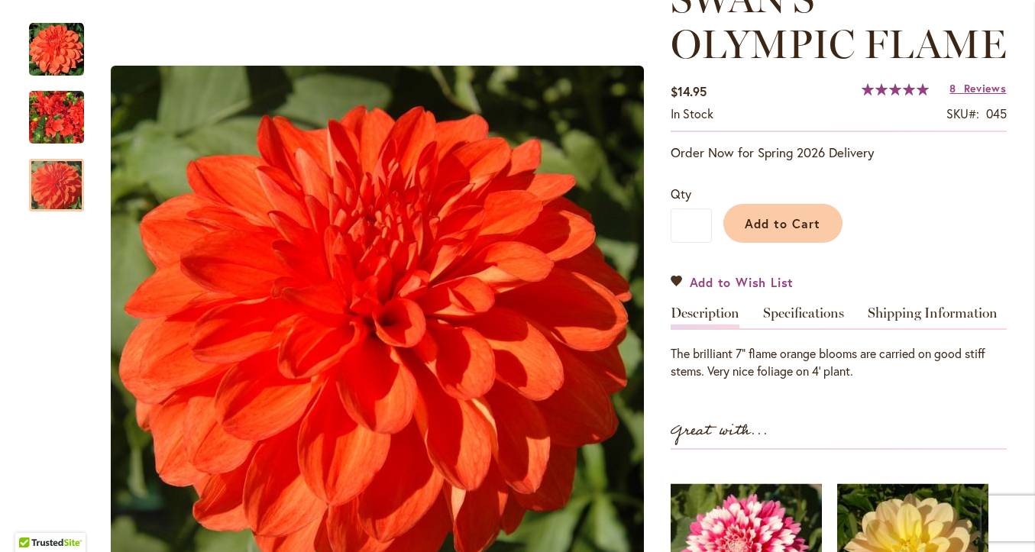
click at [673, 282] on link "Add to Wish List" at bounding box center [732, 282] width 124 height 18
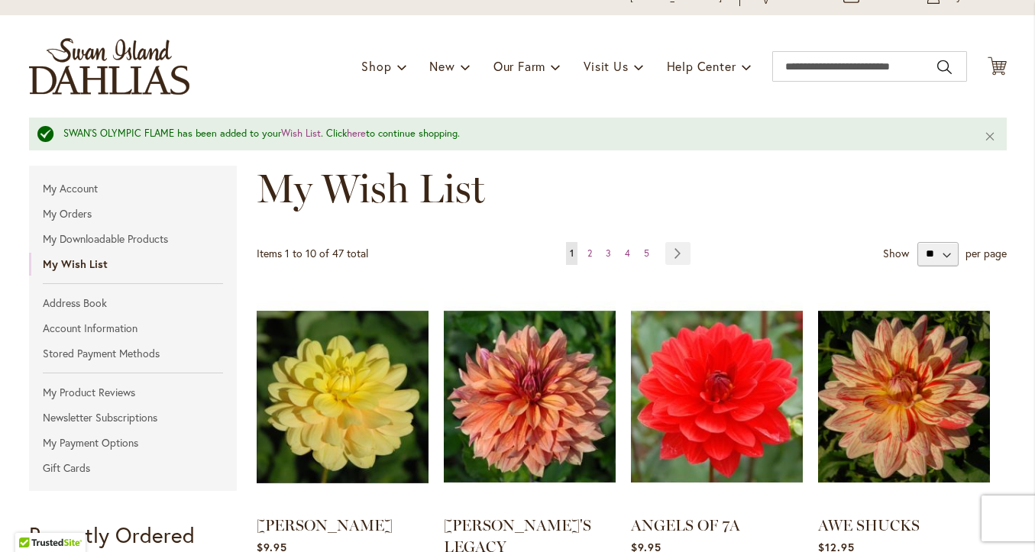
scroll to position [101, 0]
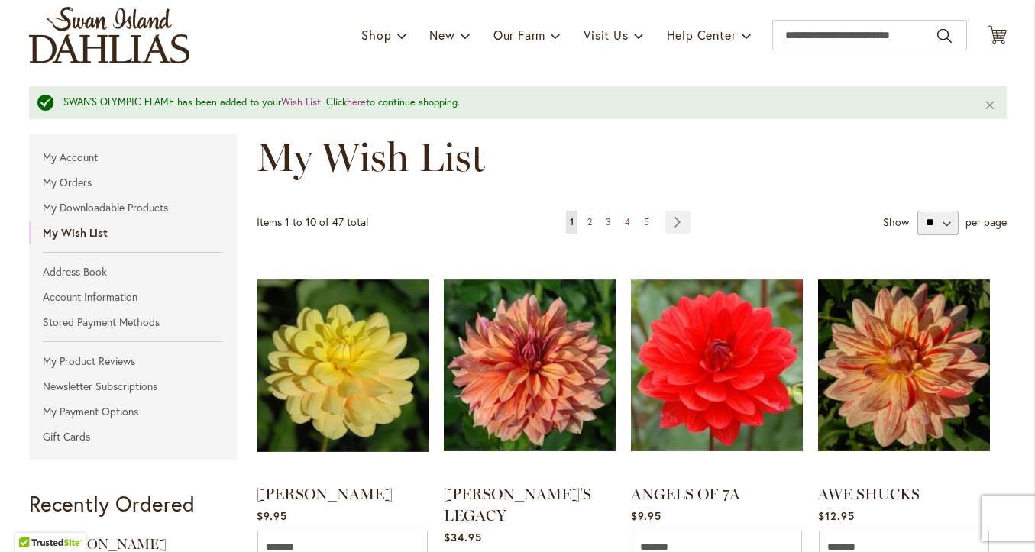
click at [646, 220] on span "5" at bounding box center [646, 221] width 5 height 11
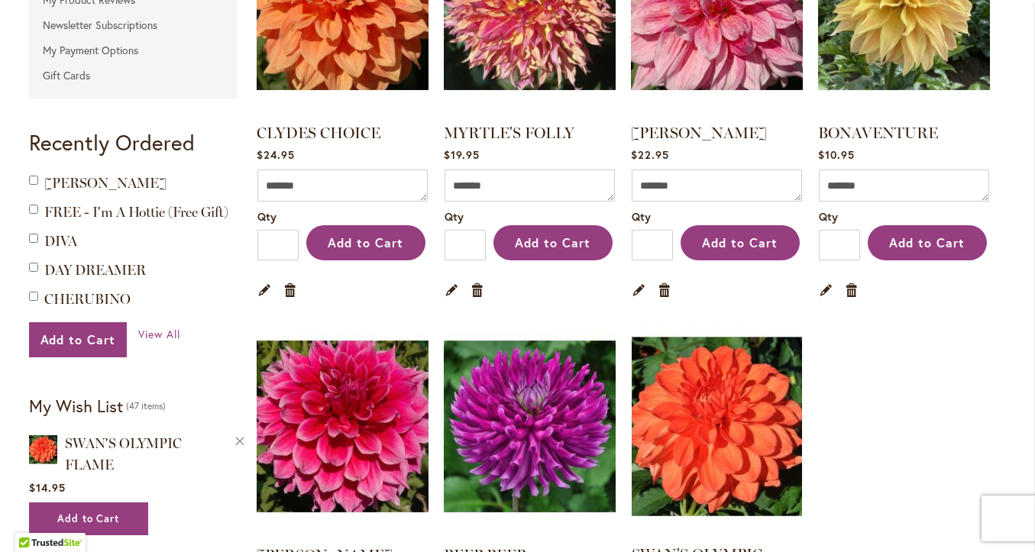
scroll to position [433, 0]
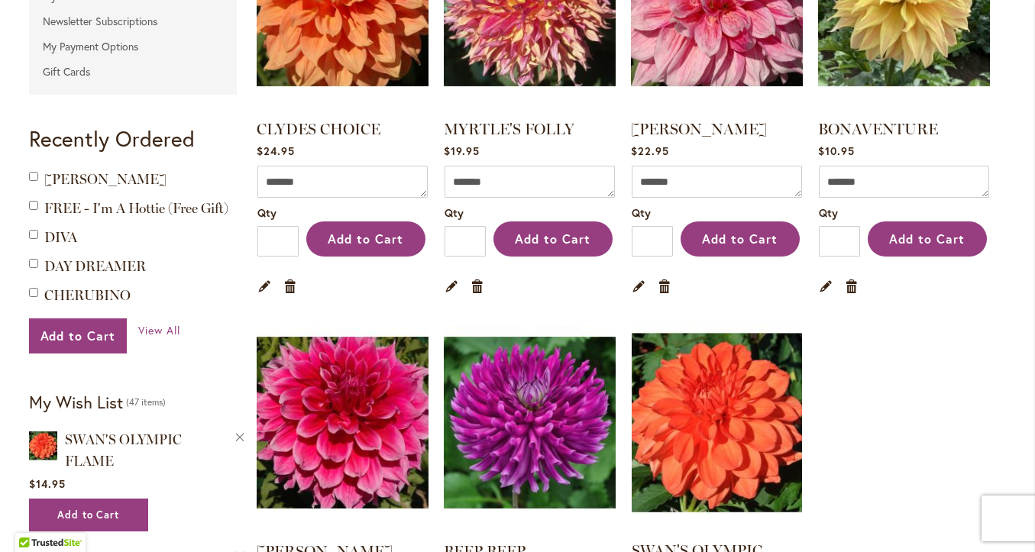
click at [686, 363] on img at bounding box center [716, 423] width 179 height 224
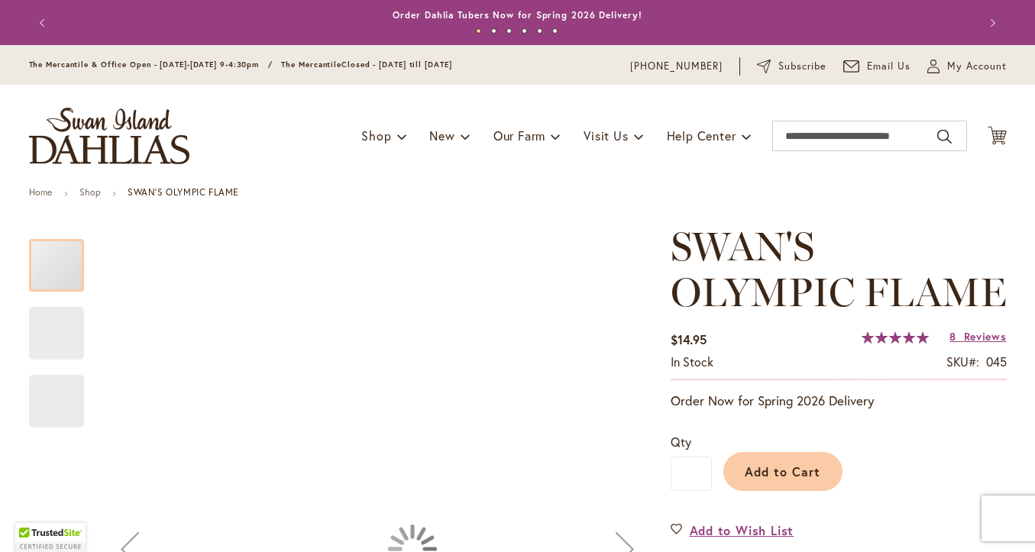
type input "*****"
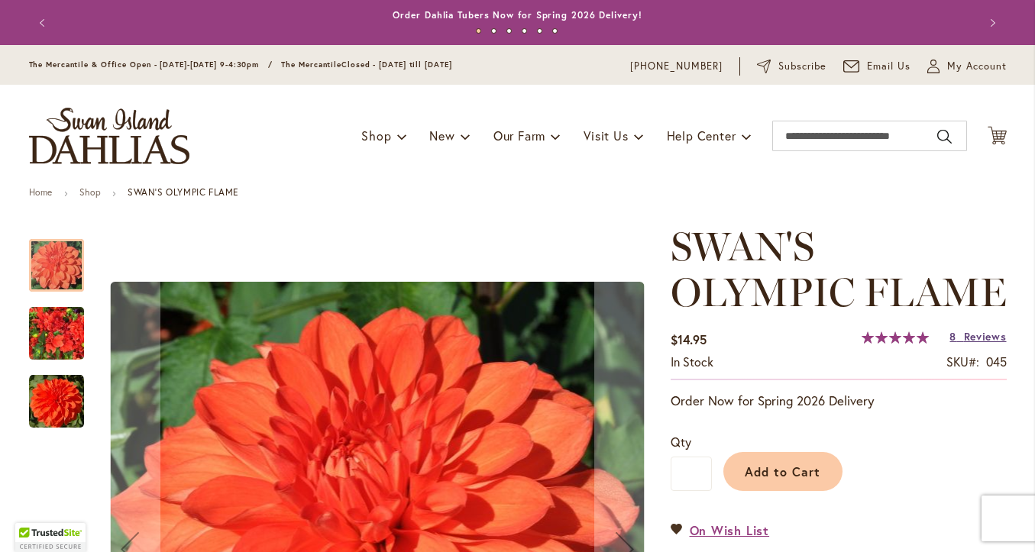
click at [972, 339] on span "Reviews" at bounding box center [985, 336] width 43 height 15
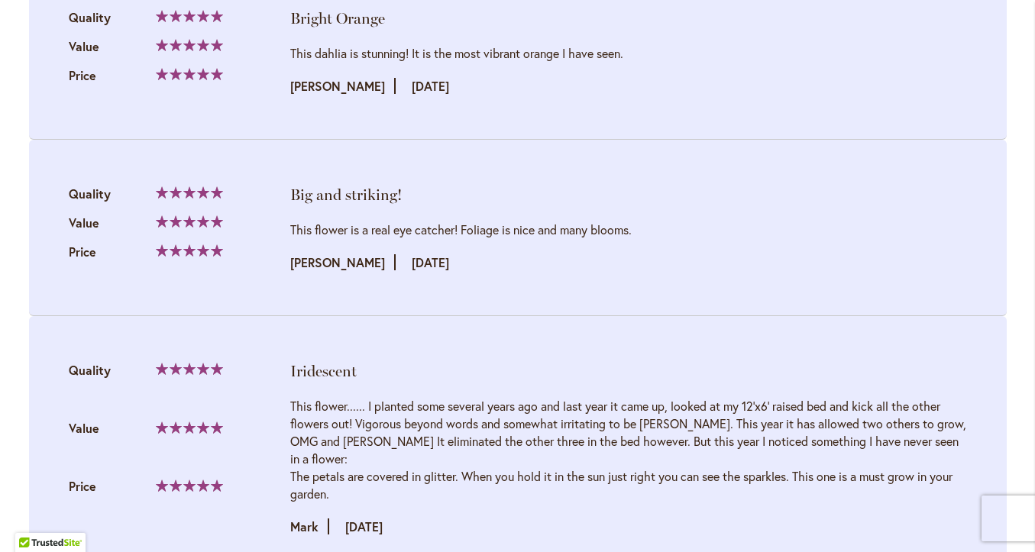
scroll to position [2714, 0]
